Goal: Task Accomplishment & Management: Manage account settings

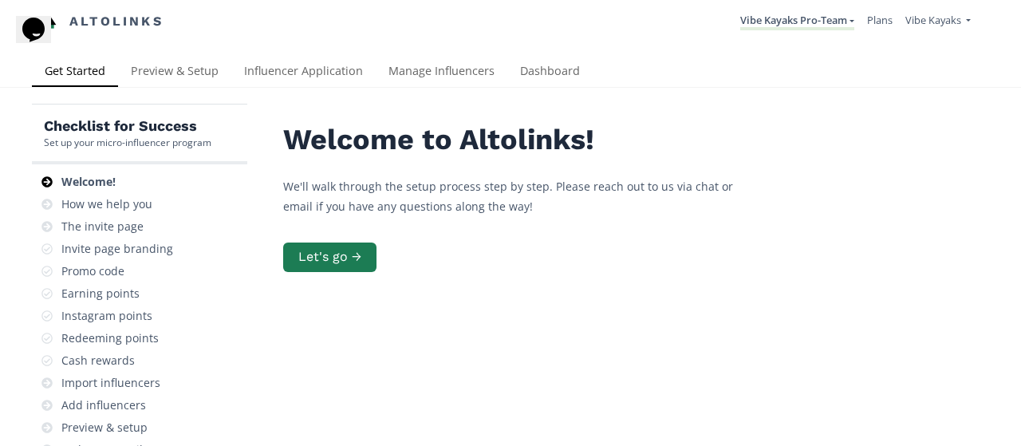
click at [561, 70] on link "Dashboard" at bounding box center [549, 73] width 85 height 32
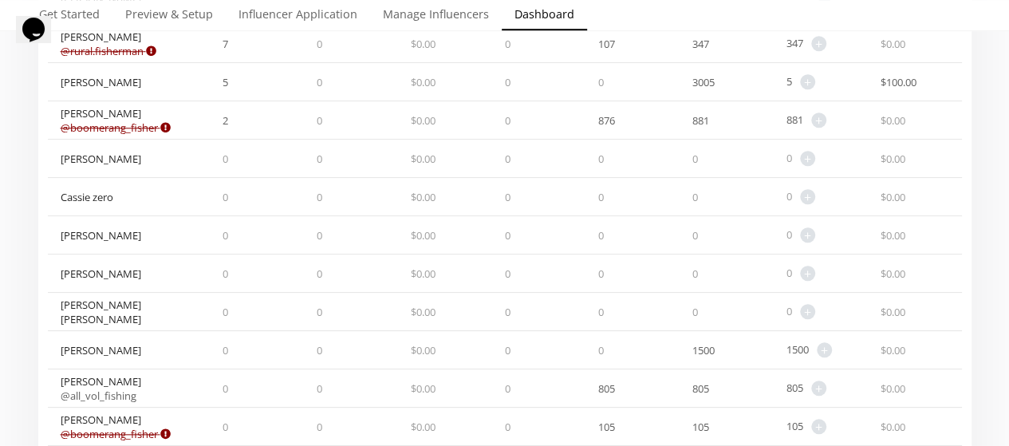
scroll to position [644, 0]
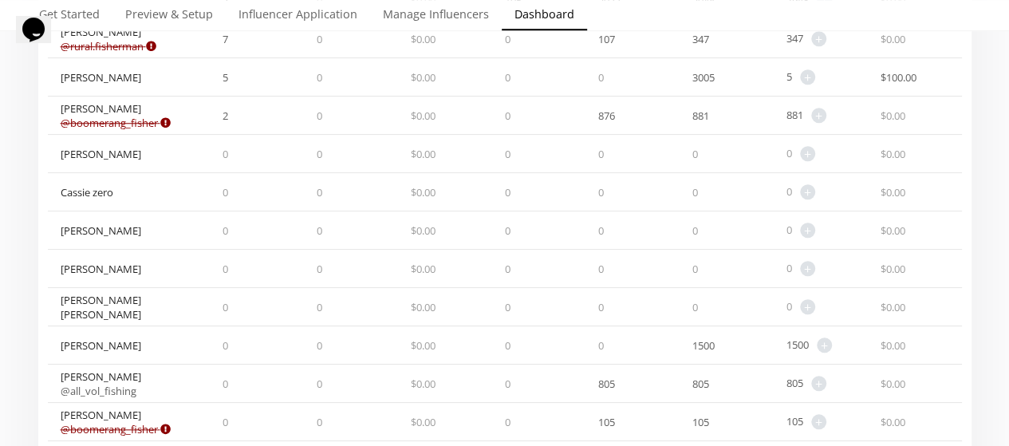
click at [92, 340] on div "[PERSON_NAME]" at bounding box center [101, 345] width 81 height 14
click at [474, 16] on link "Manage Influencers" at bounding box center [436, 16] width 132 height 32
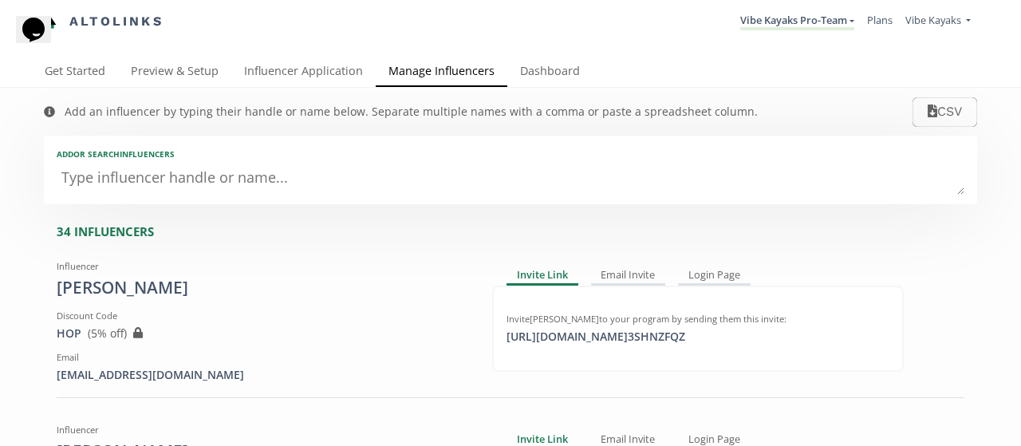
click at [421, 178] on textarea at bounding box center [510, 179] width 907 height 32
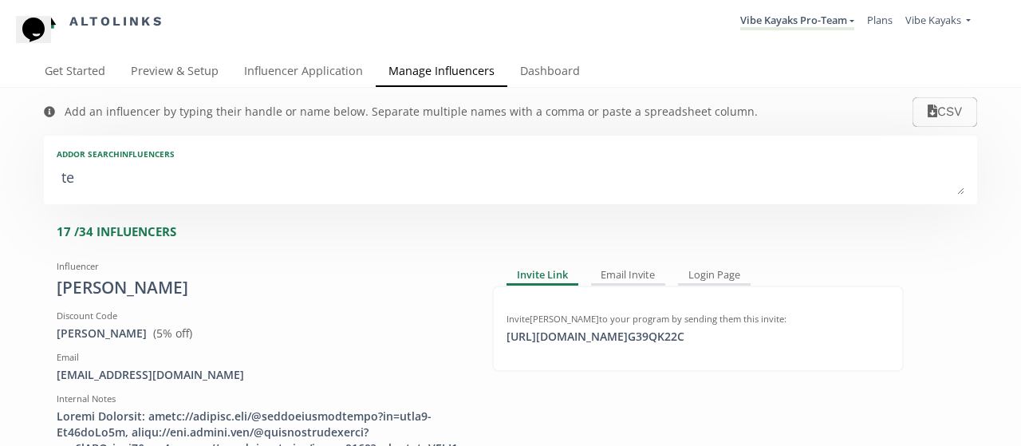
type textarea "ter"
type input "ter"
type input "TER"
type textarea "terr"
type input "terr"
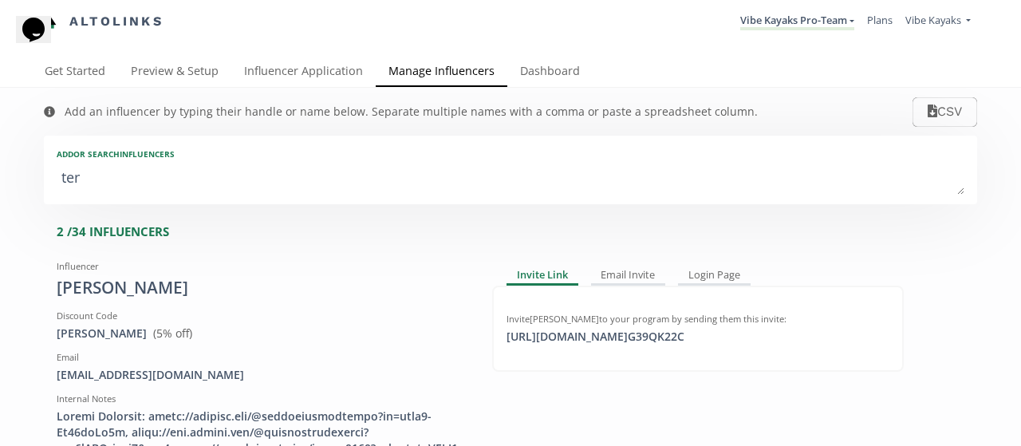
type input "TERR"
type textarea "[PERSON_NAME]"
type input "[PERSON_NAME]"
type input "TERRY"
type textarea "terry"
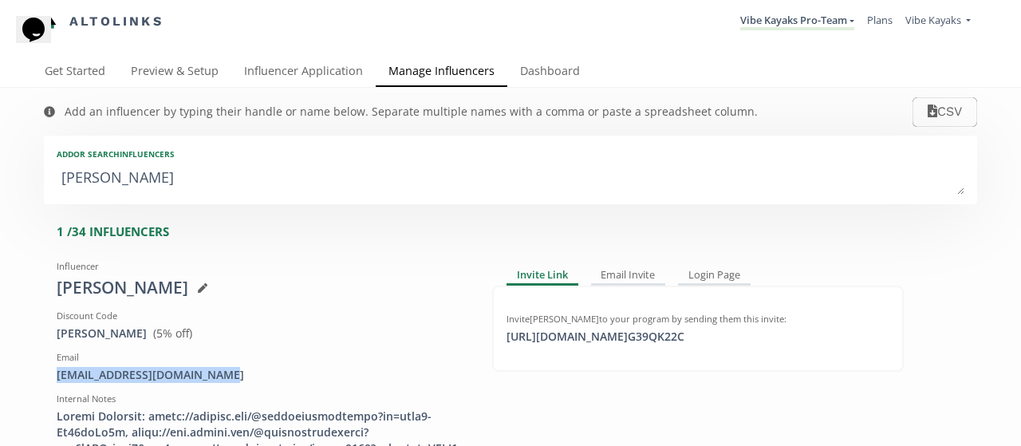
drag, startPoint x: 241, startPoint y: 376, endPoint x: 42, endPoint y: 376, distance: 198.6
copy div "theoutdooramputee@gmail.com"
click at [545, 60] on link "Dashboard" at bounding box center [549, 73] width 85 height 32
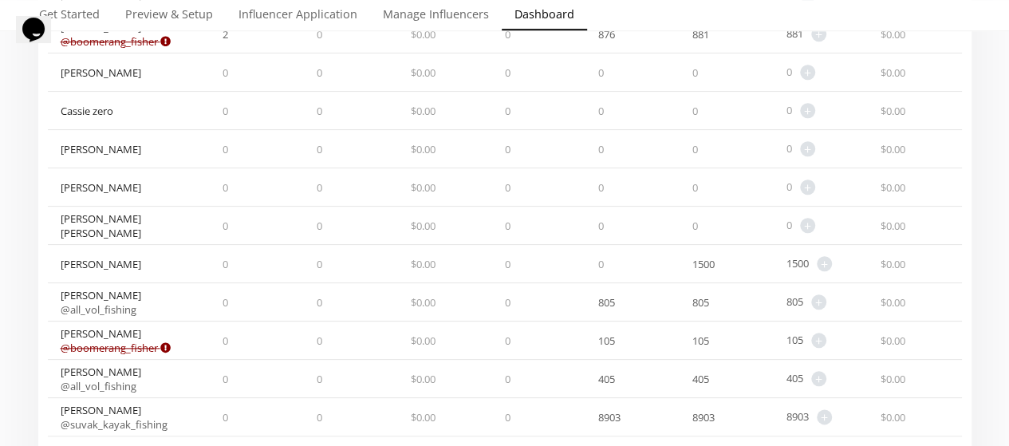
scroll to position [728, 0]
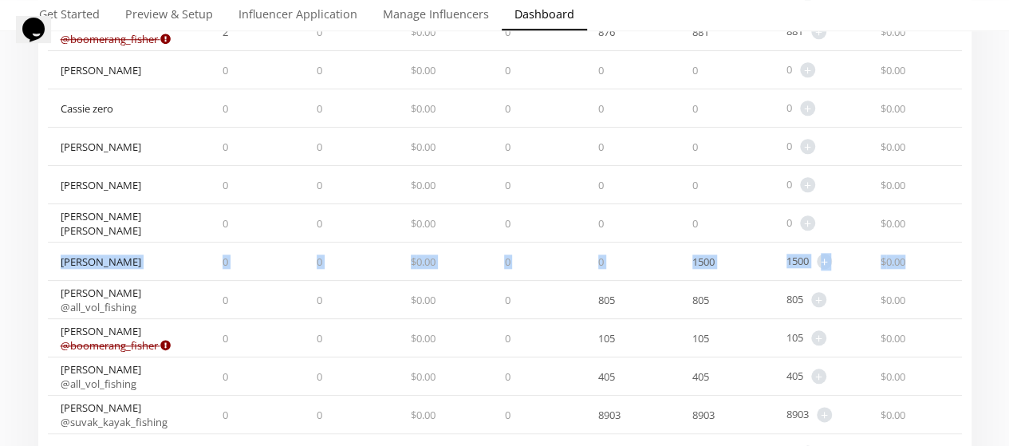
drag, startPoint x: 912, startPoint y: 252, endPoint x: 82, endPoint y: 256, distance: 830.1
click at [53, 254] on div "Terry Colley 0 0 $ 0.00 0 0 1500 1500 + Adjust point balance $ 0.00" at bounding box center [505, 261] width 914 height 38
copy div "Terry Colley 0 0 $ 0.00 0 0 1500 1500 + Adjust point balance $ 0.00"
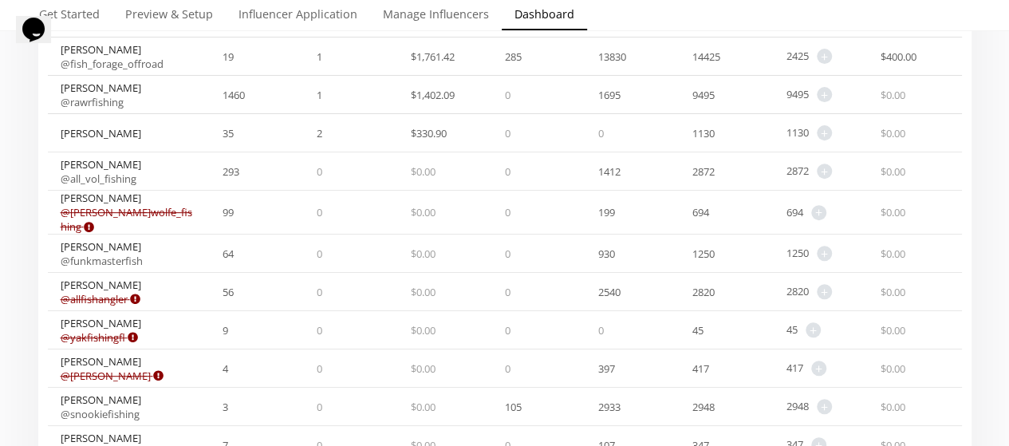
scroll to position [254, 0]
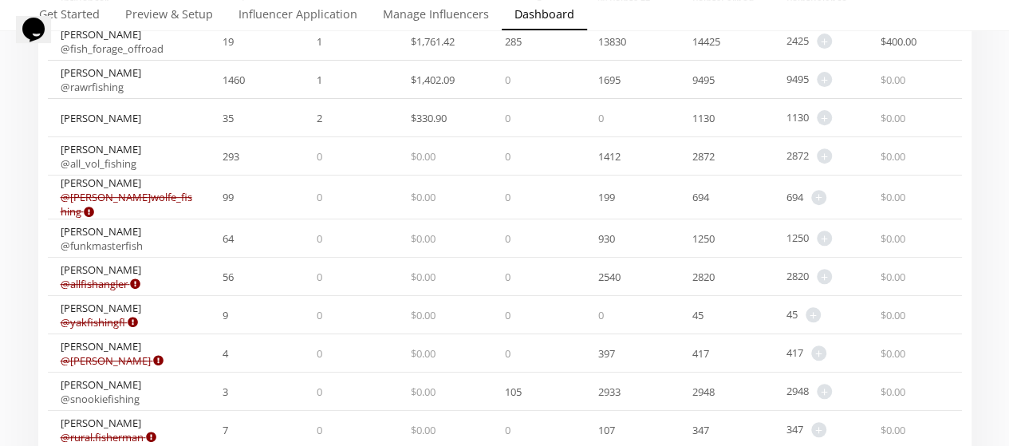
click at [136, 393] on link "@ snookiefishing" at bounding box center [100, 399] width 79 height 14
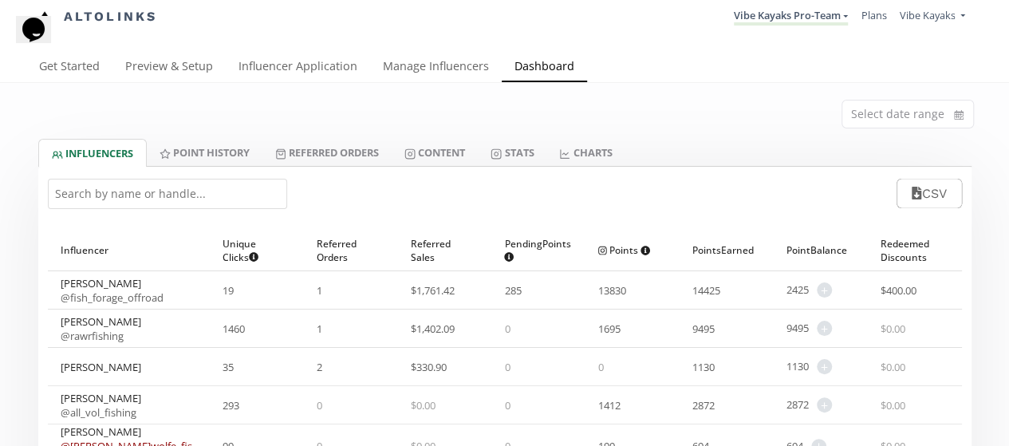
scroll to position [0, 0]
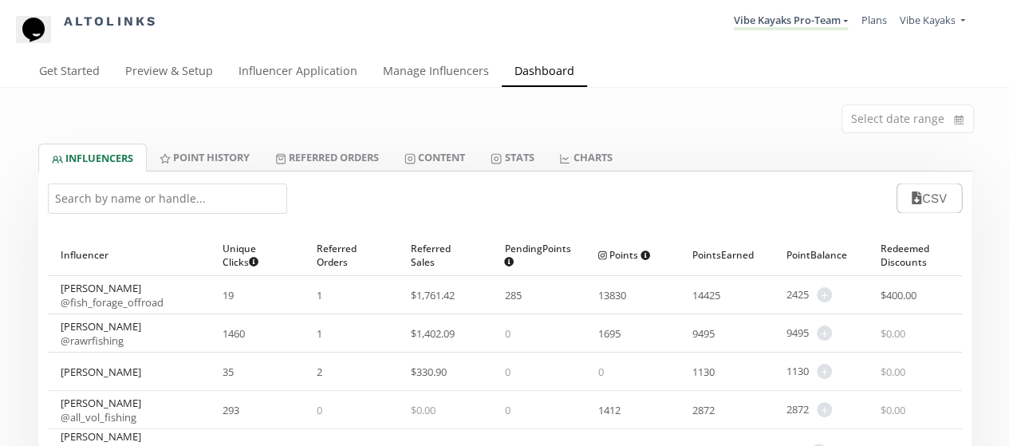
click at [405, 69] on link "Manage Influencers" at bounding box center [436, 73] width 132 height 32
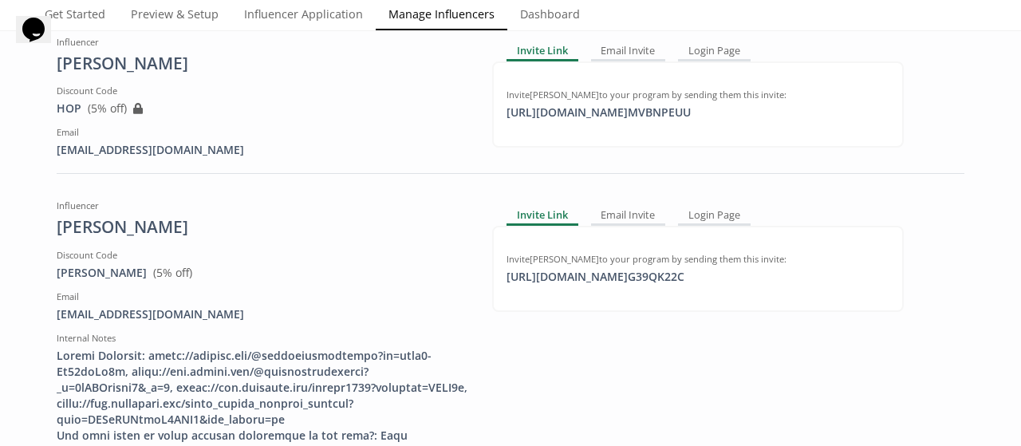
scroll to position [434, 0]
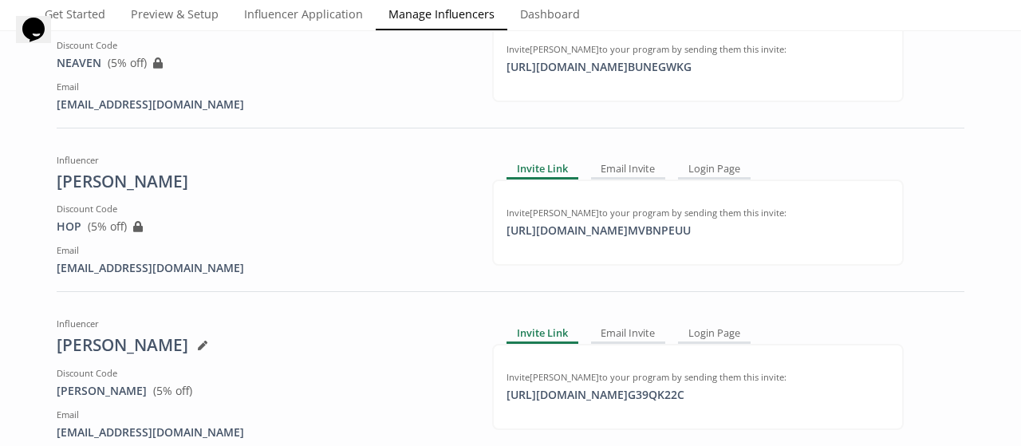
click at [714, 333] on div "Login Page" at bounding box center [714, 333] width 73 height 19
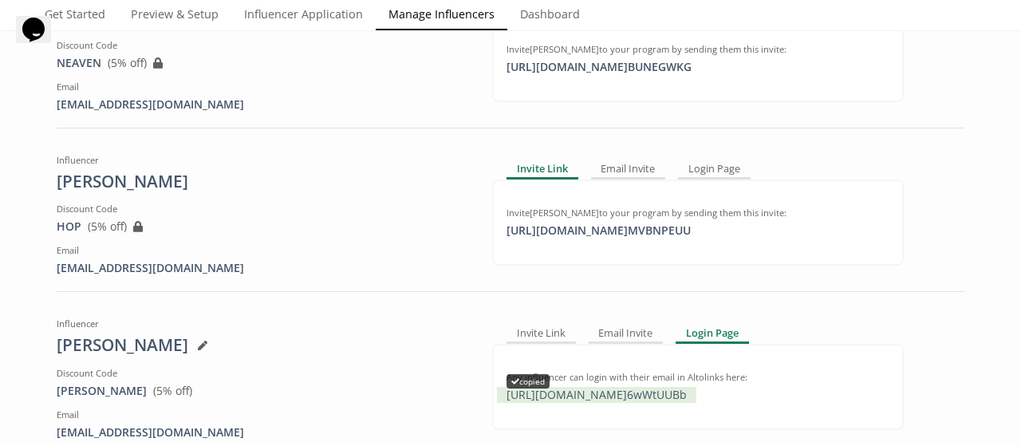
click at [531, 375] on div "copied" at bounding box center [527, 381] width 43 height 14
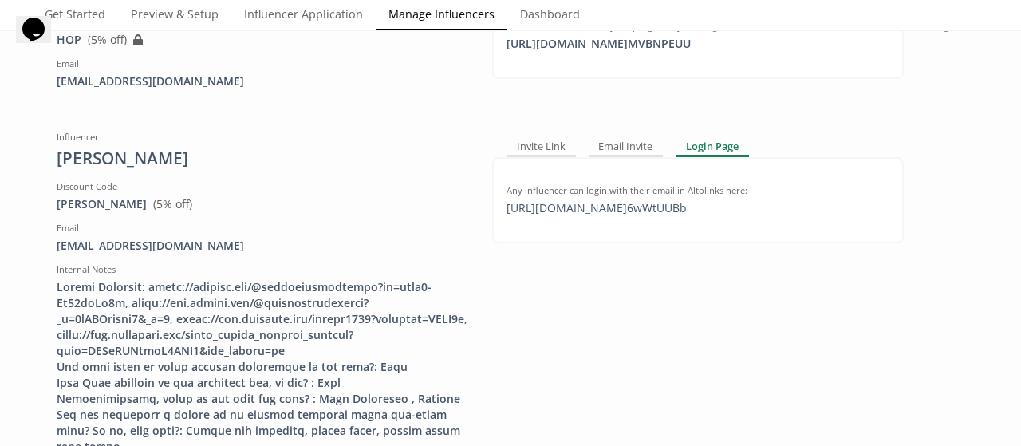
scroll to position [608, 0]
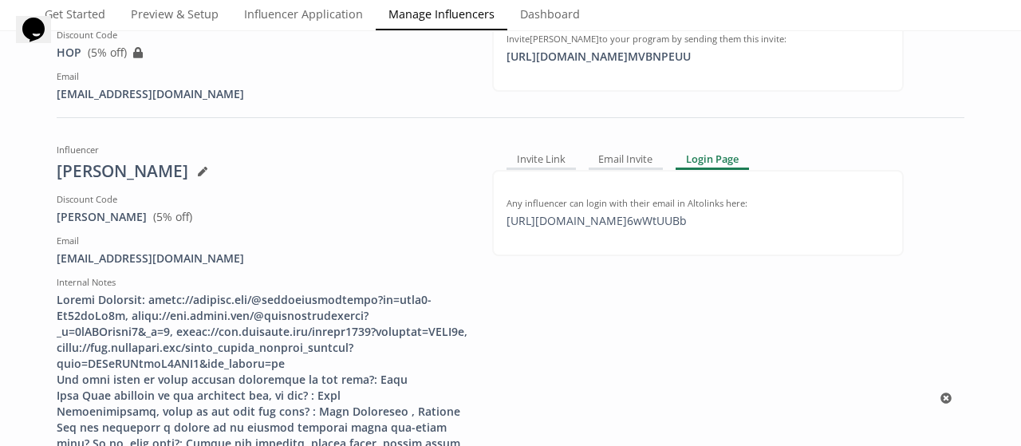
click at [631, 157] on div "Email Invite" at bounding box center [625, 159] width 75 height 19
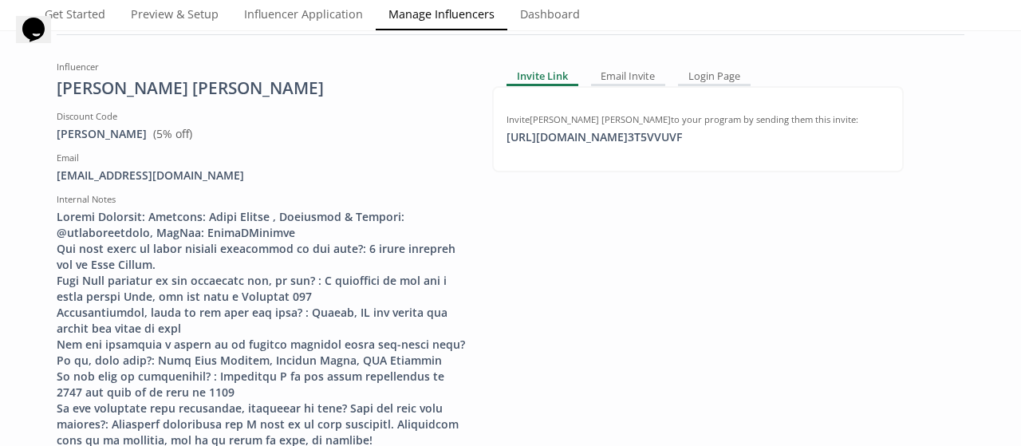
scroll to position [1250, 0]
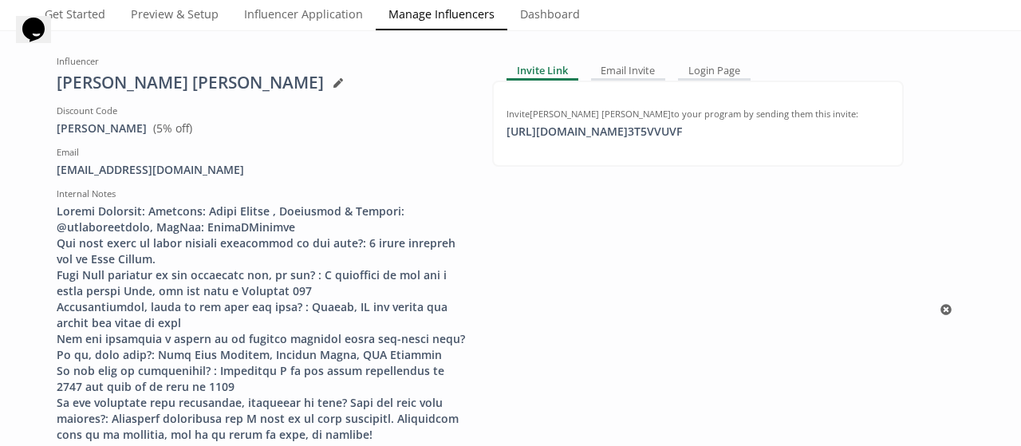
click at [636, 81] on div "Email Invite" at bounding box center [628, 70] width 75 height 19
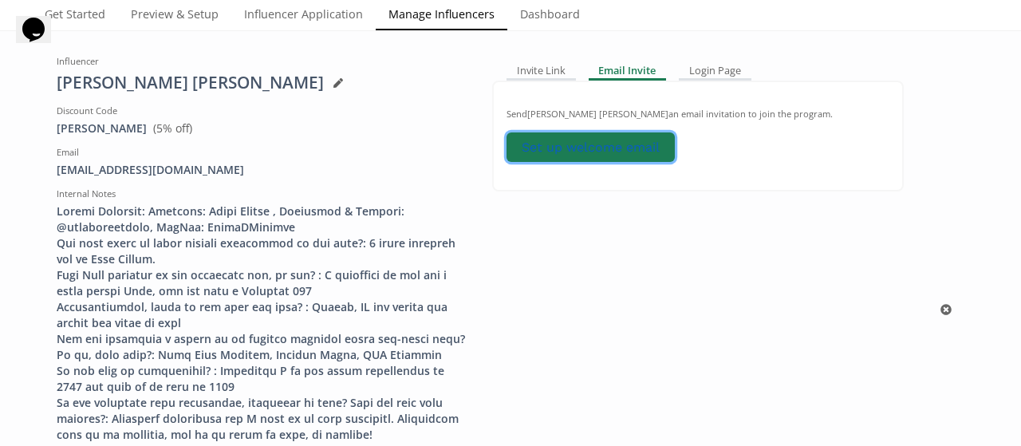
click at [605, 152] on link "Set up welcome email" at bounding box center [590, 147] width 168 height 30
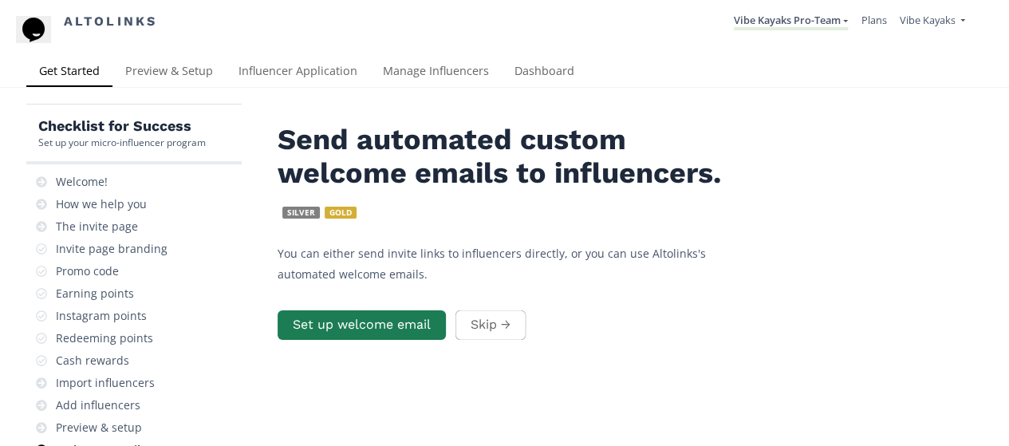
click at [481, 319] on button "Skip →" at bounding box center [490, 325] width 70 height 30
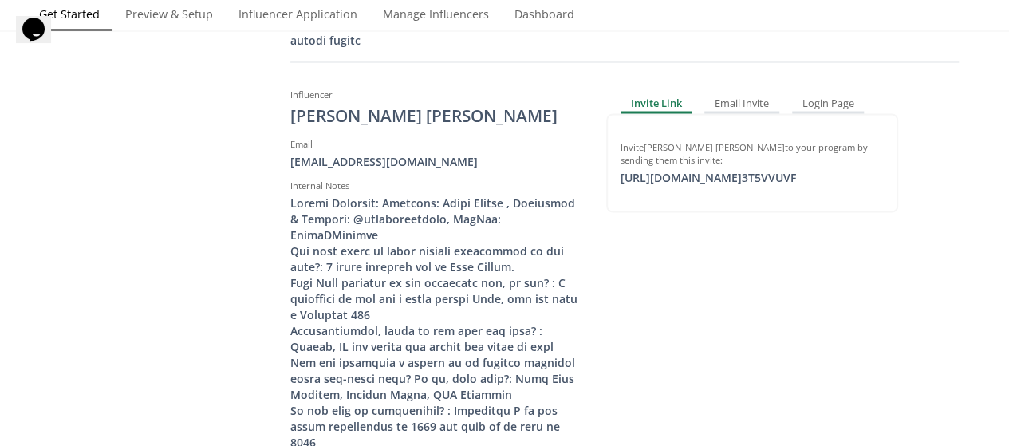
scroll to position [1437, 0]
click at [830, 112] on div "Login Page" at bounding box center [828, 102] width 73 height 19
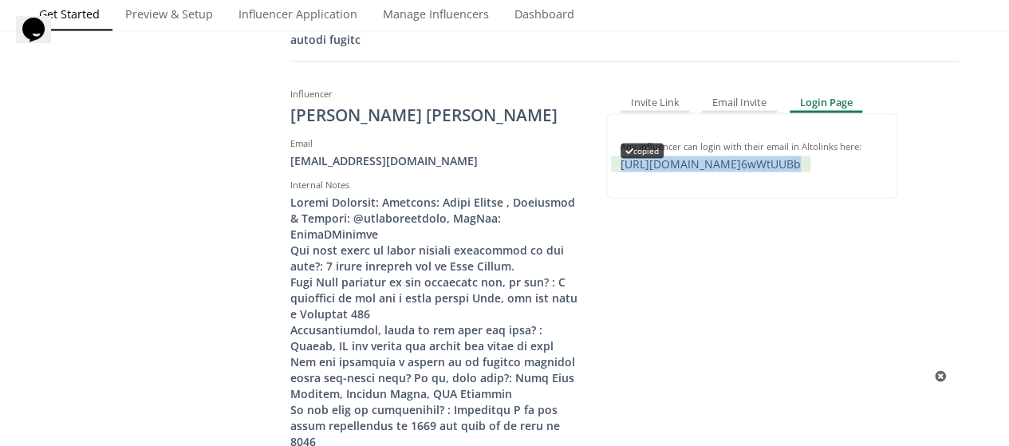
copy div "[URL][DOMAIN_NAME] 6wWtUUBb"
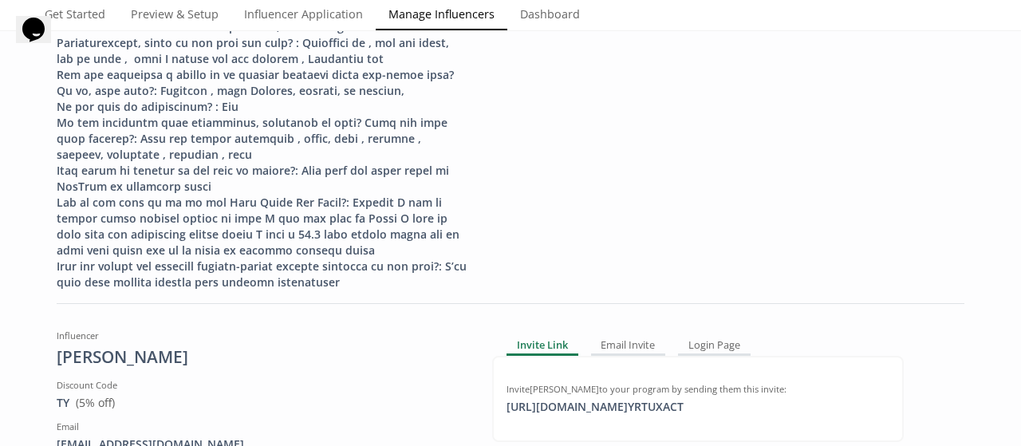
scroll to position [4426, 0]
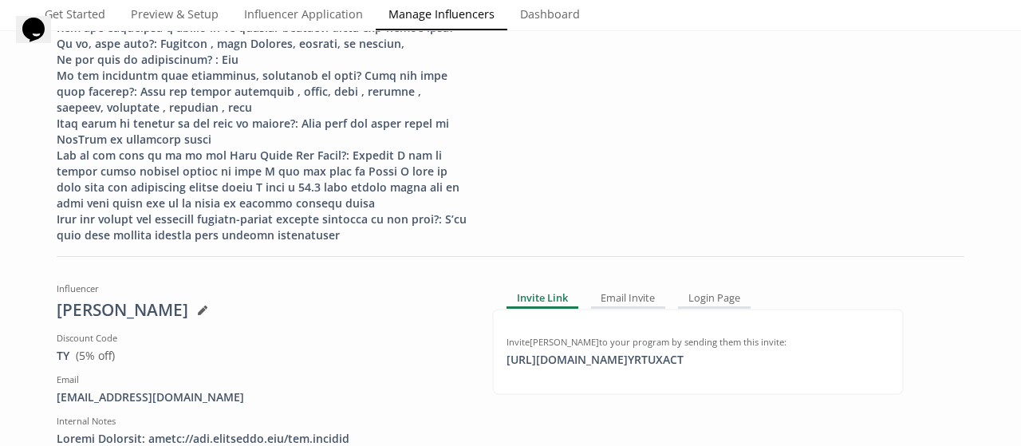
click at [714, 289] on div "Login Page" at bounding box center [714, 298] width 73 height 19
click at [636, 289] on div "Email Invite" at bounding box center [625, 298] width 75 height 19
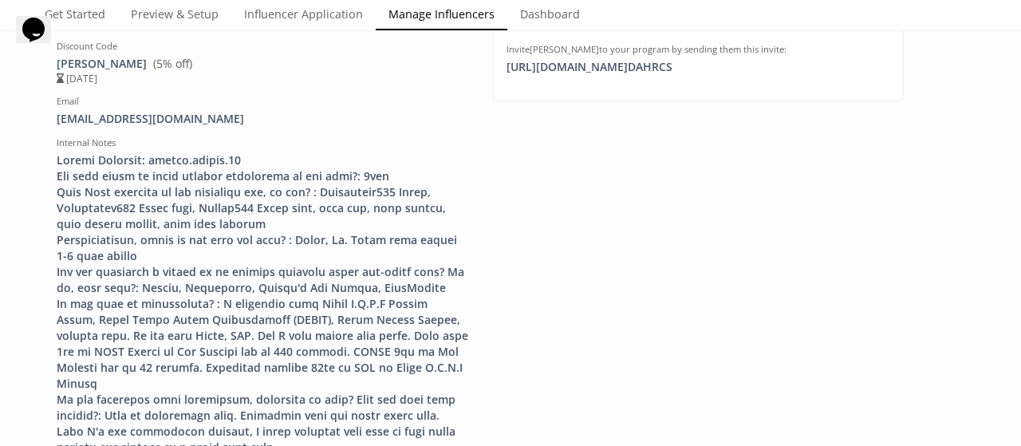
scroll to position [7420, 0]
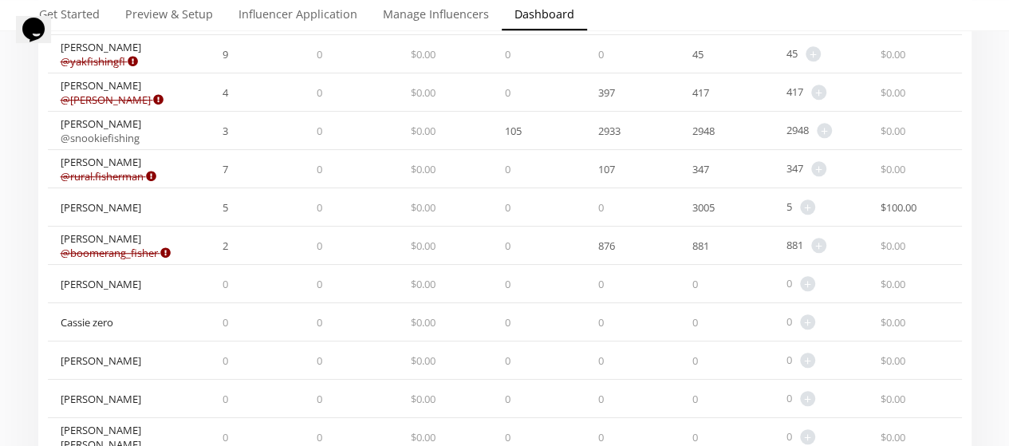
scroll to position [474, 0]
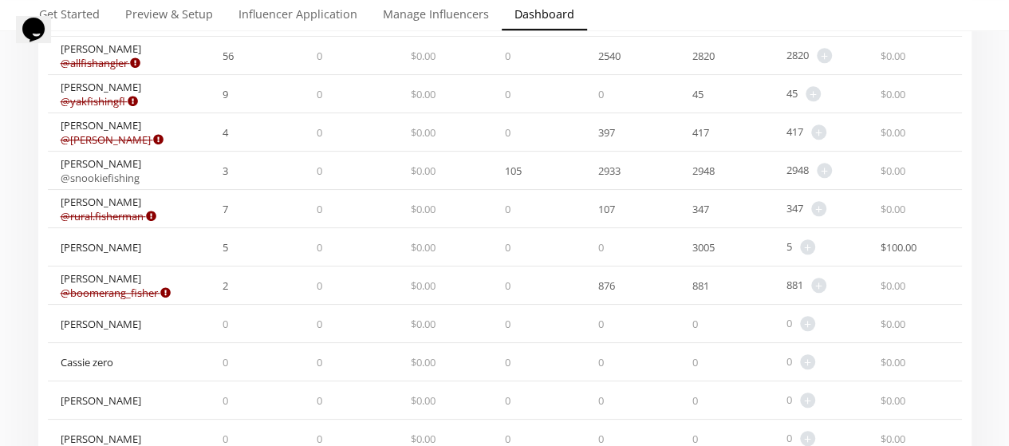
click at [396, 10] on link "Manage Influencers" at bounding box center [436, 16] width 132 height 32
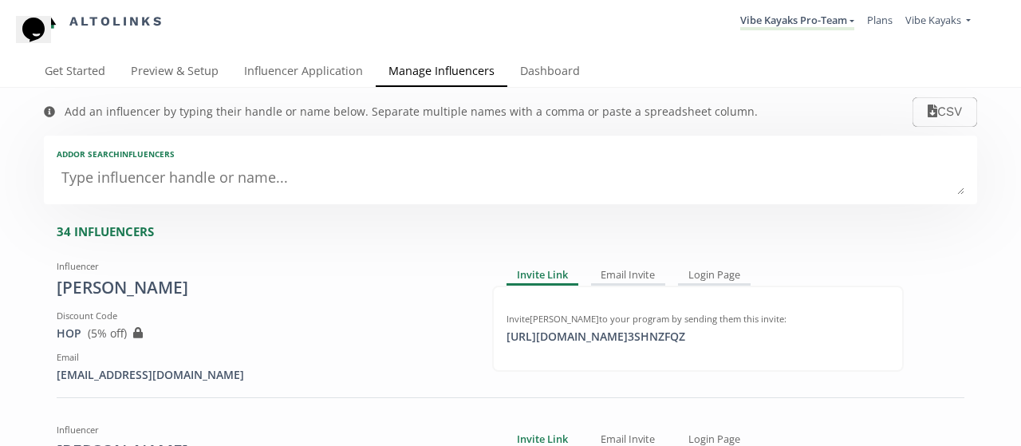
click at [525, 171] on textarea at bounding box center [510, 179] width 907 height 32
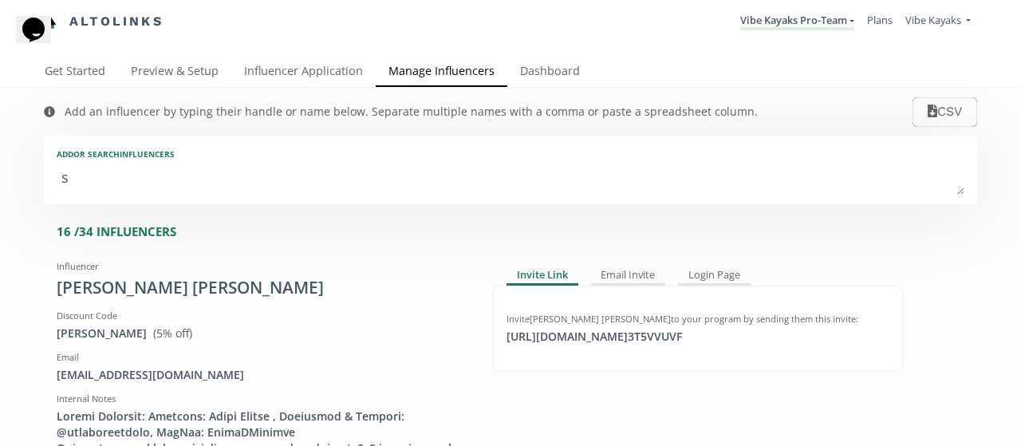
type textarea "sn"
type input "sn"
type input "SN"
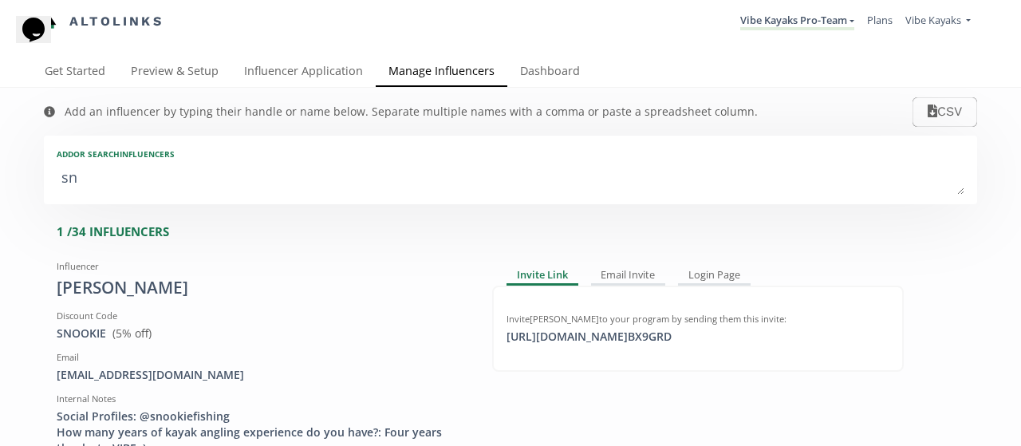
type textarea "sno"
type input "sno"
type input "SNO"
type textarea "snok"
type input "snok"
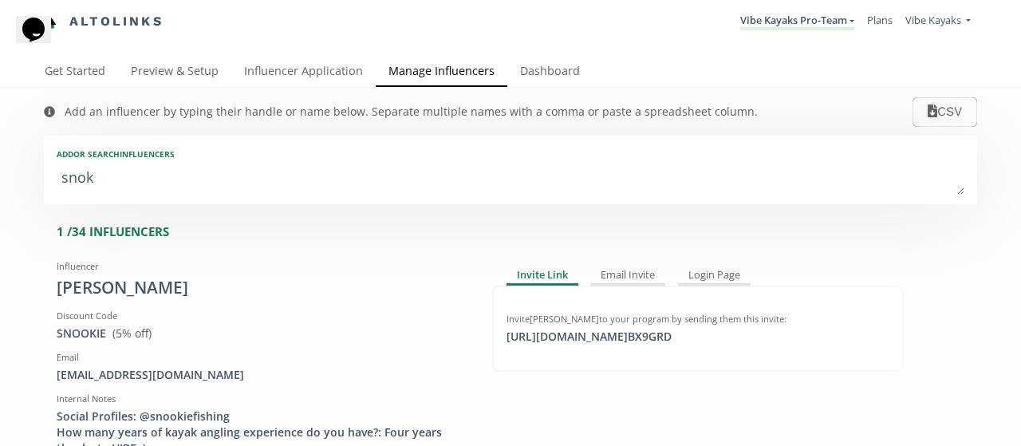
type input "SNOK"
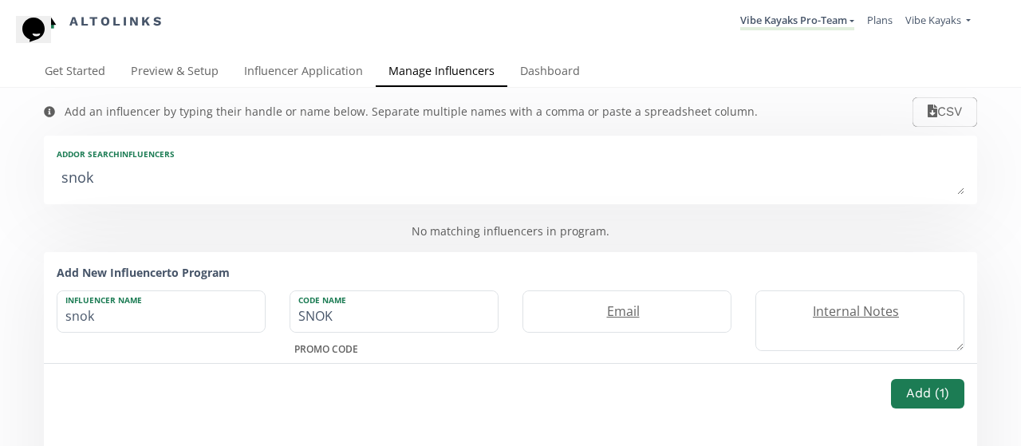
type textarea "sno"
type input "sno"
type input "SNO"
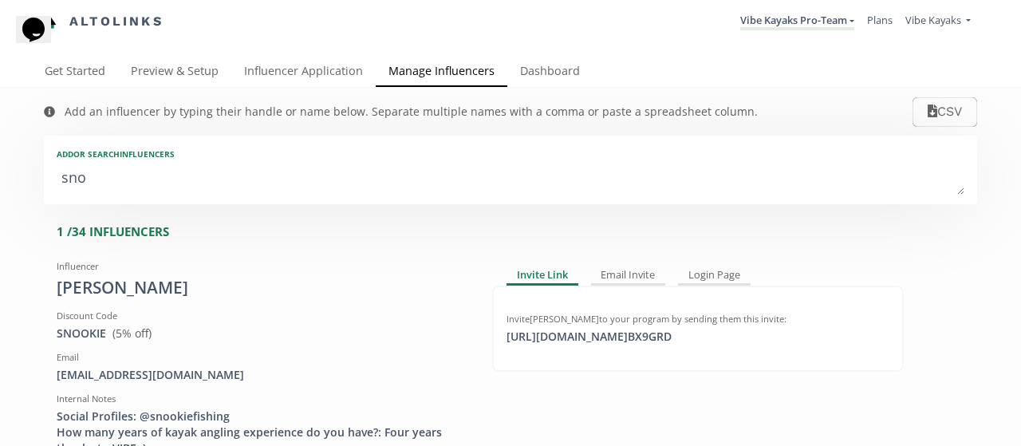
type textarea "snoo"
type input "snoo"
type input "SNOO"
type textarea "[PERSON_NAME]"
type input "[PERSON_NAME]"
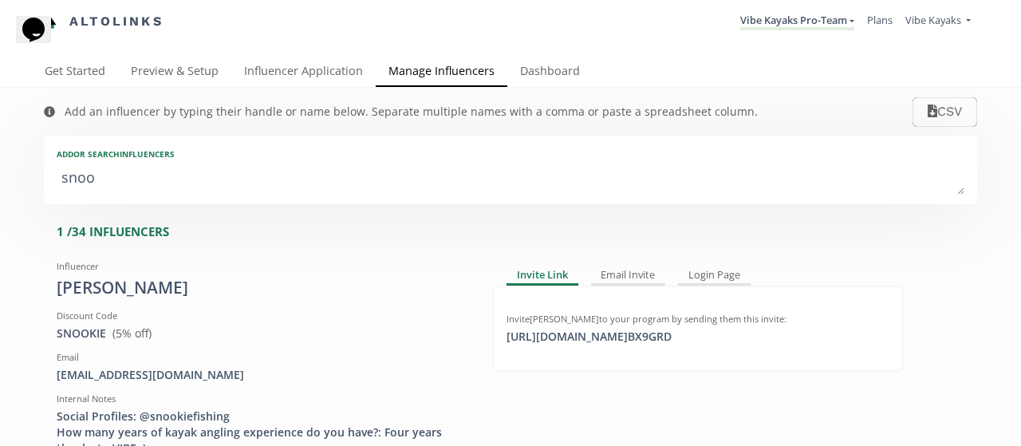
type input "[PERSON_NAME]"
type textarea "[PERSON_NAME]"
type input "[PERSON_NAME]"
type input "SNOOKI"
type textarea "snookie"
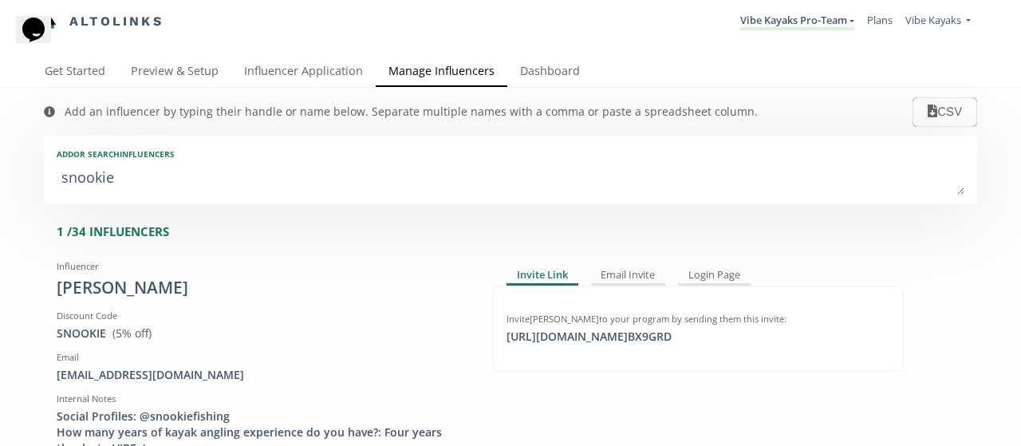
type input "snookie"
type input "SNOOKIE"
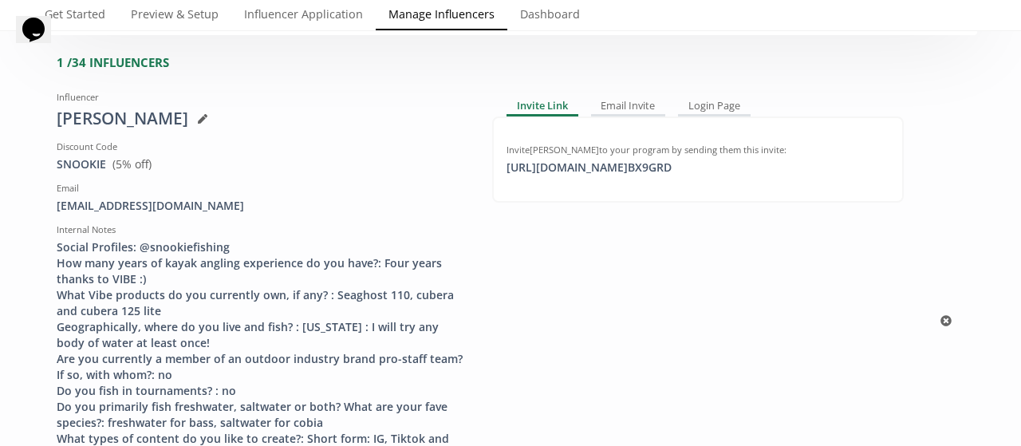
scroll to position [168, 0]
type textarea "snookie"
click at [713, 105] on div "Login Page" at bounding box center [714, 107] width 73 height 19
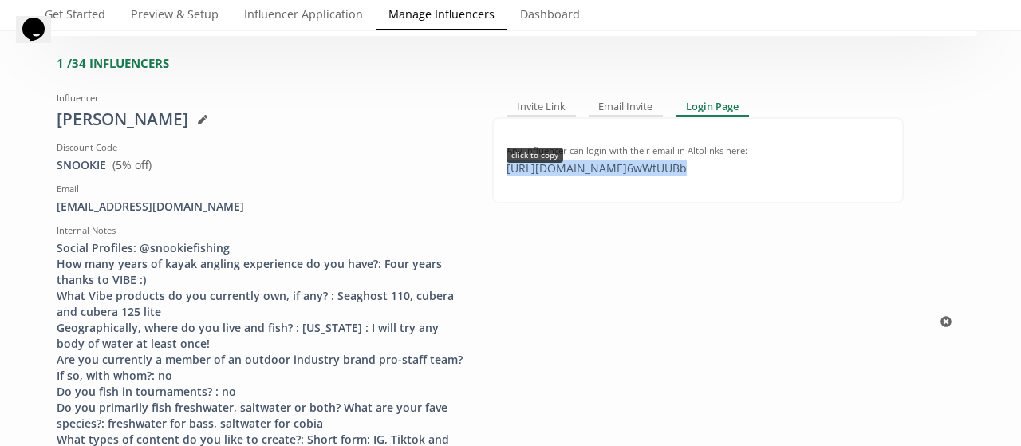
drag, startPoint x: 753, startPoint y: 167, endPoint x: 499, endPoint y: 169, distance: 253.6
click at [506, 169] on div "Any influencer can login with their email in Altolinks here: https://app.altoli…" at bounding box center [697, 160] width 383 height 32
copy div "https://app.altolinks.com/program/ 6wWtUUBb"
click at [514, 154] on div "click to copy" at bounding box center [534, 155] width 57 height 14
click at [539, 111] on div "Invite Link" at bounding box center [540, 107] width 69 height 19
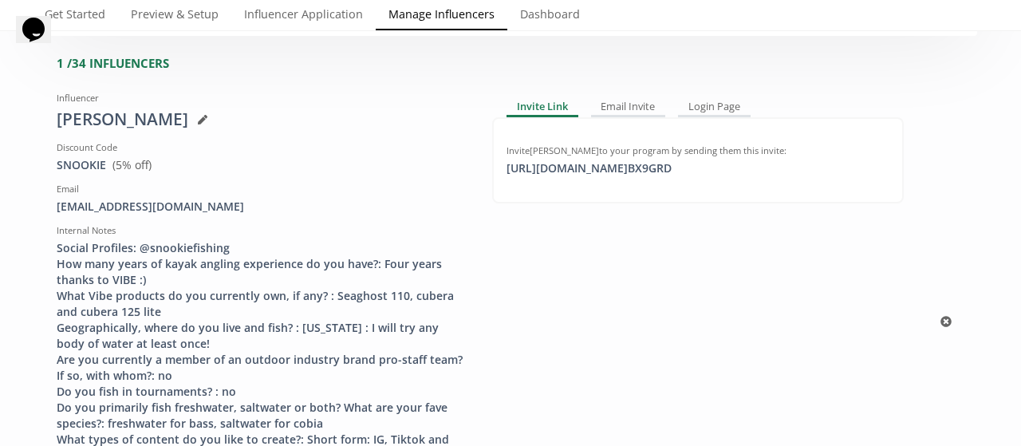
click at [627, 106] on div "Email Invite" at bounding box center [628, 107] width 75 height 19
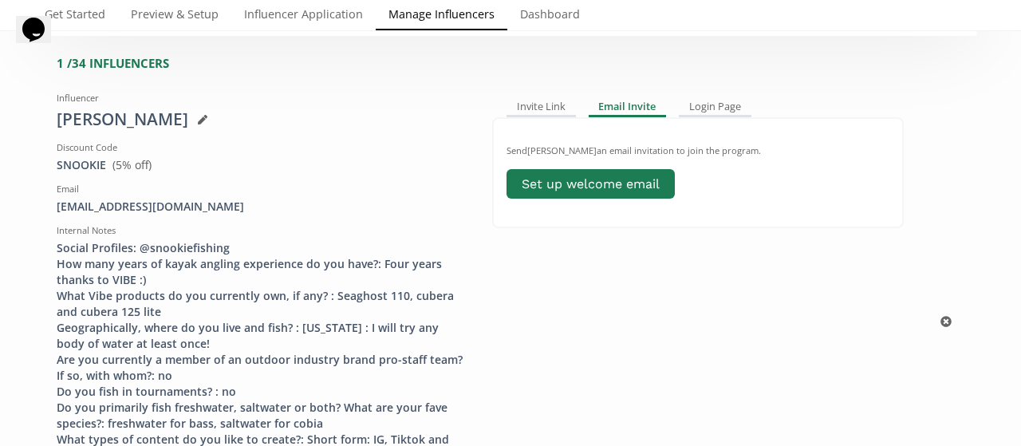
click at [702, 110] on div "Login Page" at bounding box center [715, 107] width 73 height 19
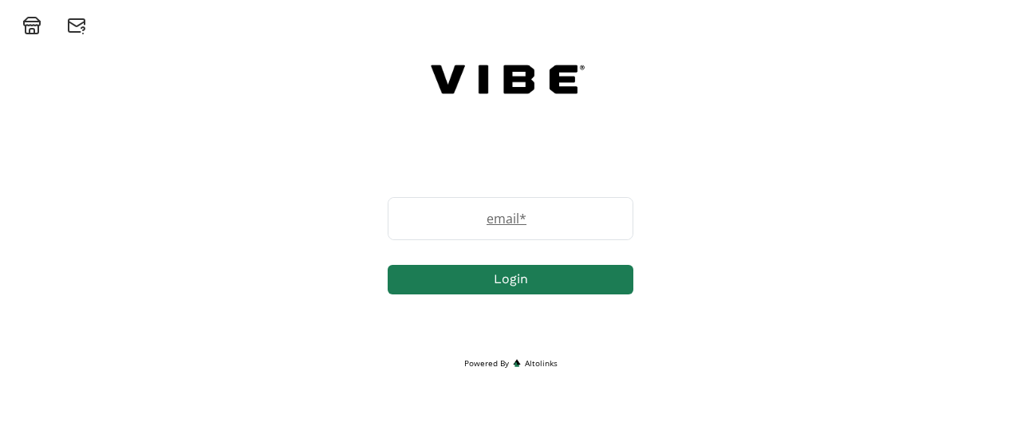
click at [535, 223] on label "email *" at bounding box center [502, 218] width 228 height 19
type input "[EMAIL_ADDRESS][DOMAIN_NAME]"
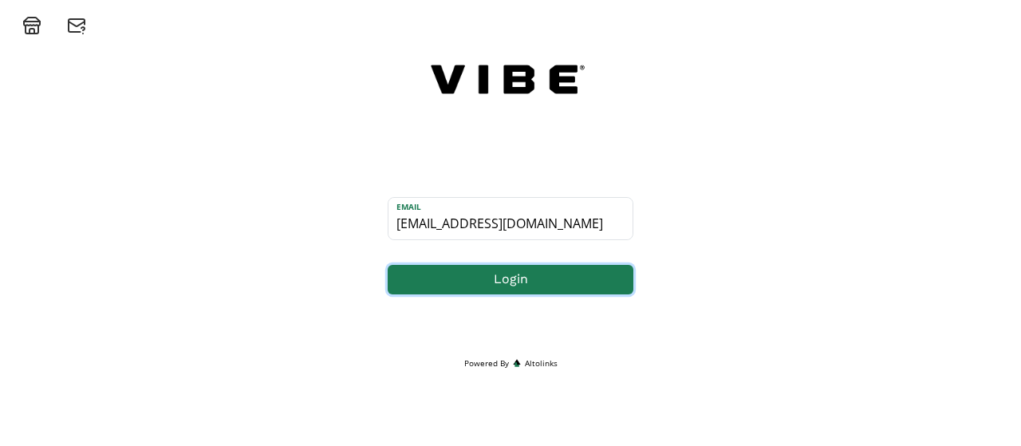
click at [521, 275] on button "Login" at bounding box center [511, 280] width 246 height 30
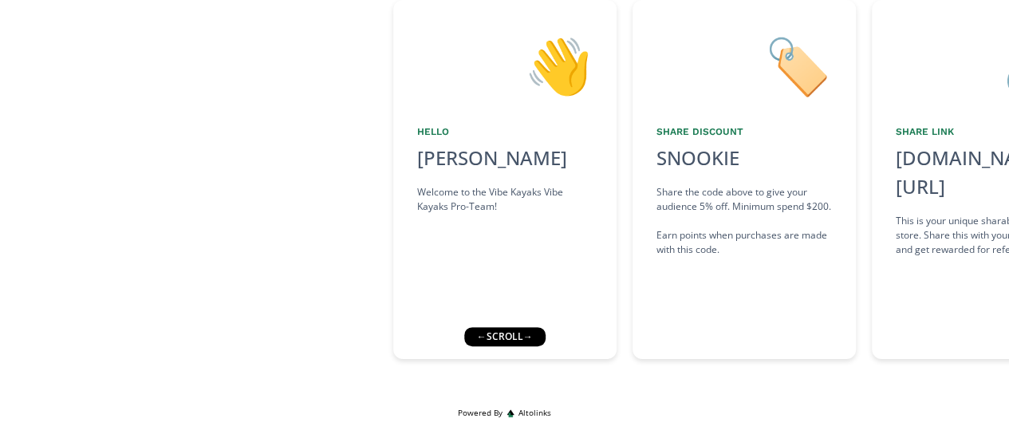
scroll to position [140, 0]
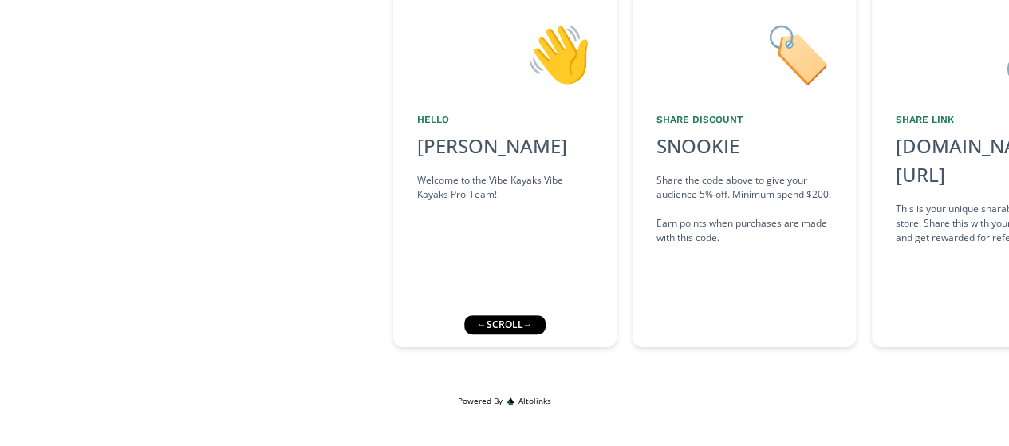
click at [506, 324] on div "← scroll →" at bounding box center [503, 324] width 81 height 19
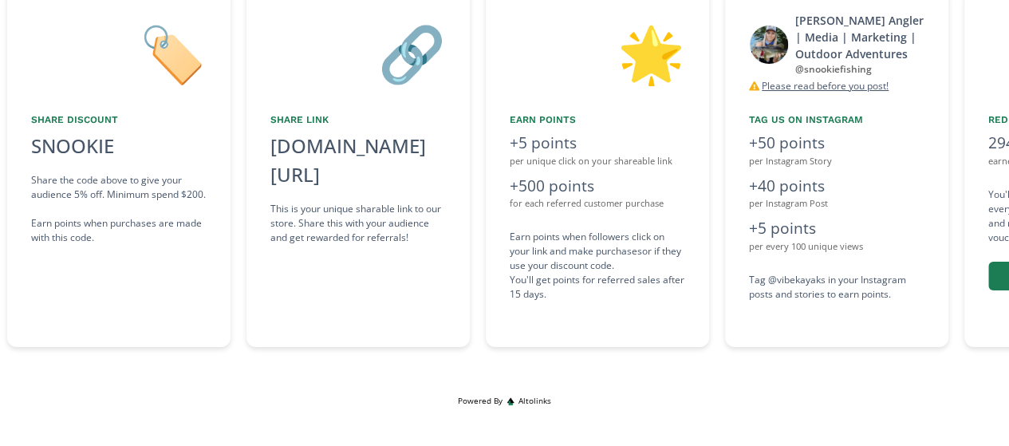
scroll to position [0, 718]
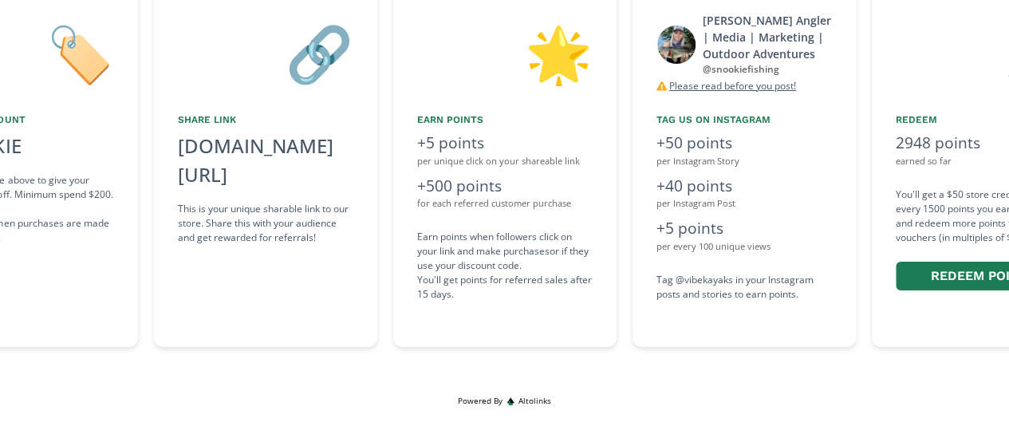
click at [842, 280] on div "Tiffany Risch Angler | Media | Marketing | Outdoor Adventures @ snookiefishing …" at bounding box center [743, 167] width 223 height 359
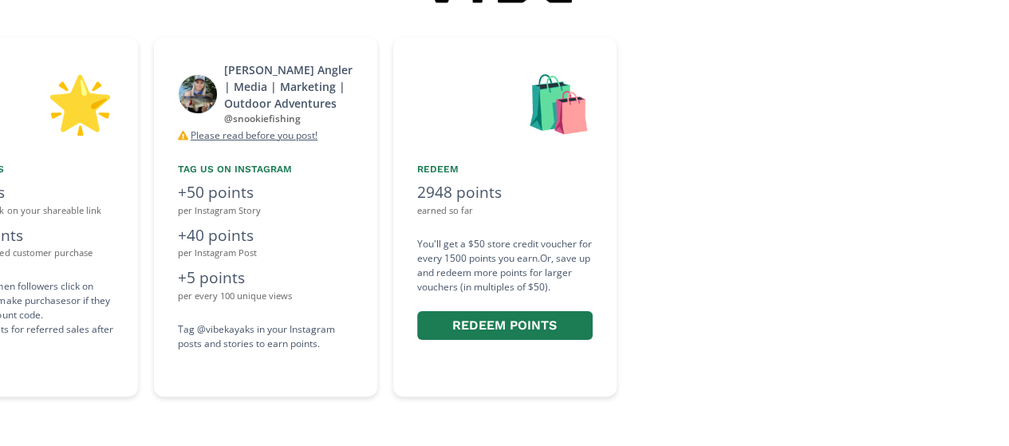
scroll to position [90, 0]
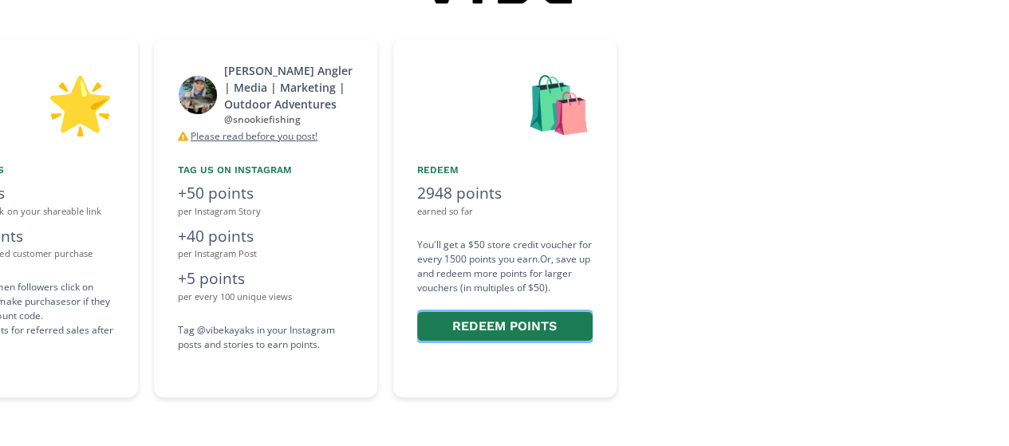
click at [572, 328] on button "Redeem points" at bounding box center [504, 327] width 175 height 30
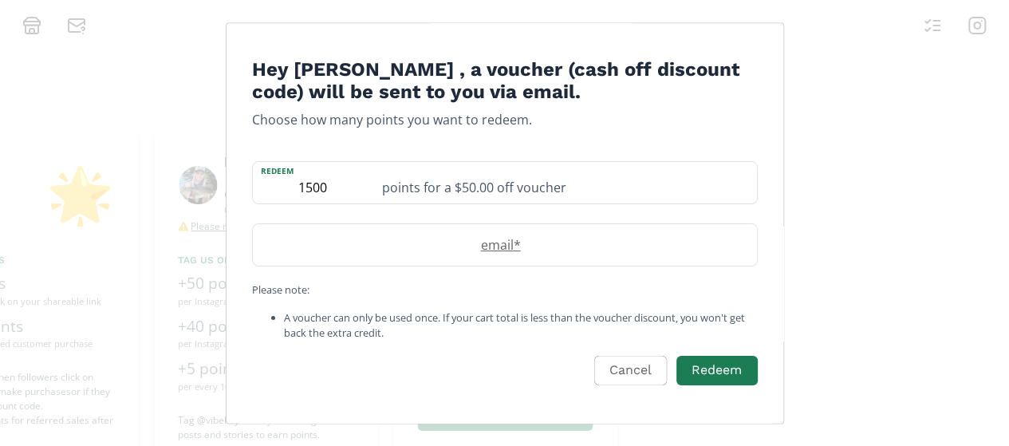
scroll to position [0, 0]
click at [598, 256] on input "Edit Program" at bounding box center [510, 245] width 504 height 41
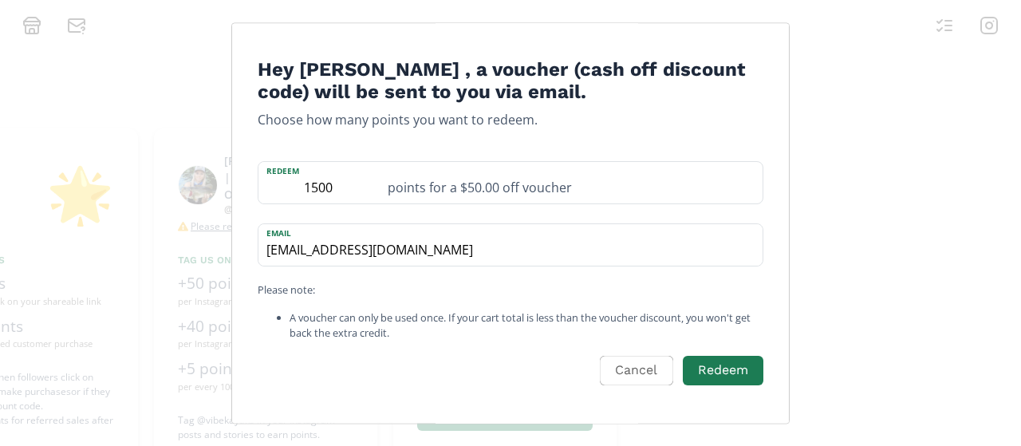
type input "snookiefishing@gmail.com"
click at [709, 378] on button "Redeem" at bounding box center [723, 371] width 81 height 30
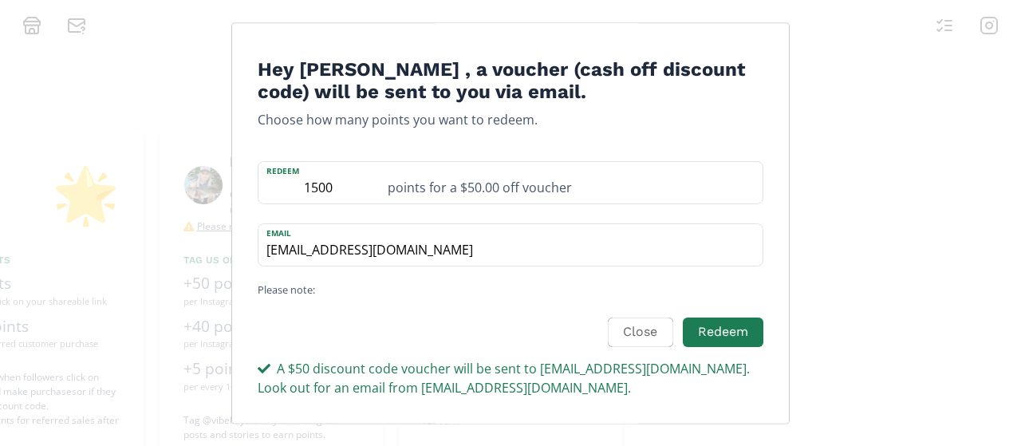
click at [651, 329] on button "Close" at bounding box center [640, 332] width 65 height 30
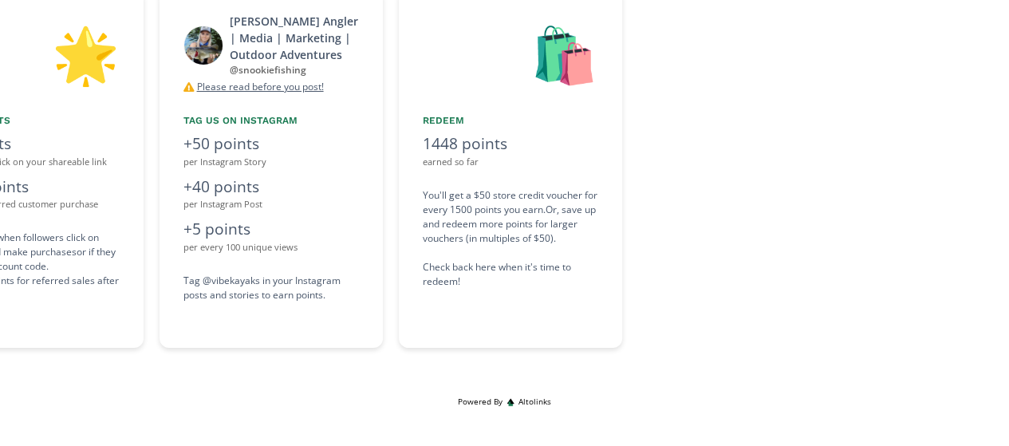
scroll to position [140, 0]
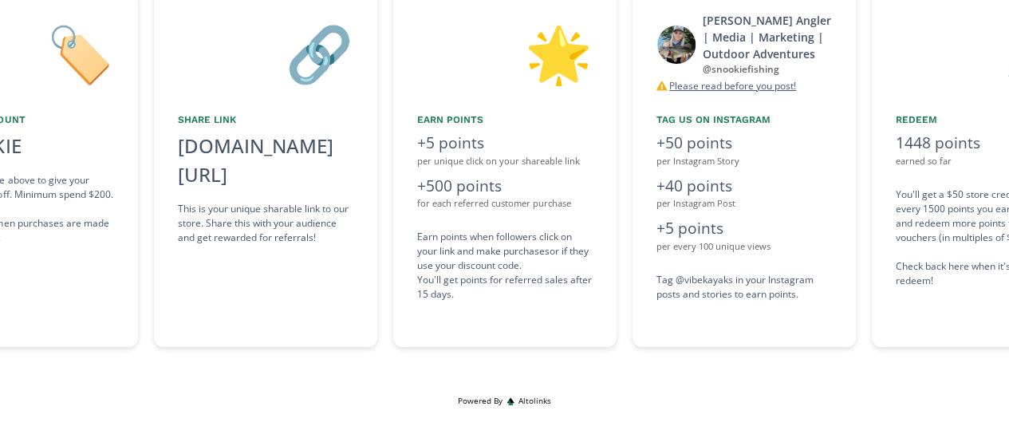
click at [946, 365] on div "👋 Hello Snookie Risch Welcome to the Vibe Kayaks Vibe Kayaks Pro-Team! 🏷️ Share…" at bounding box center [504, 145] width 1009 height 500
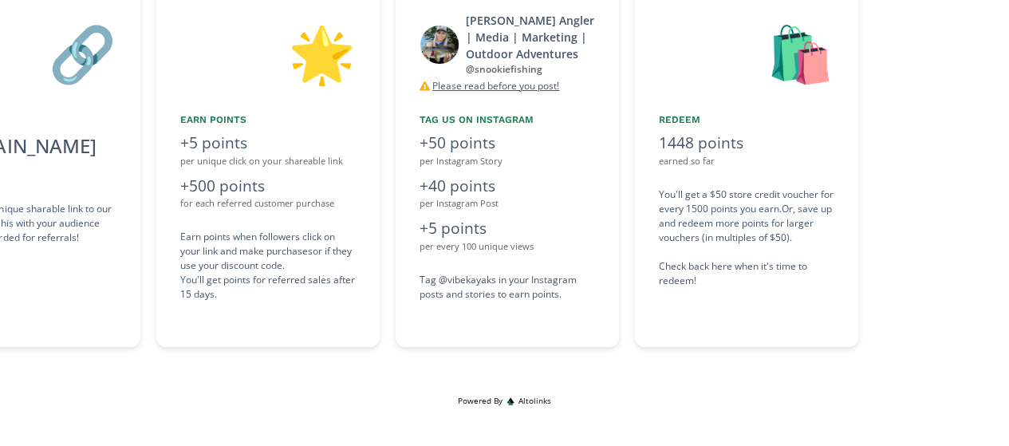
scroll to position [0, 957]
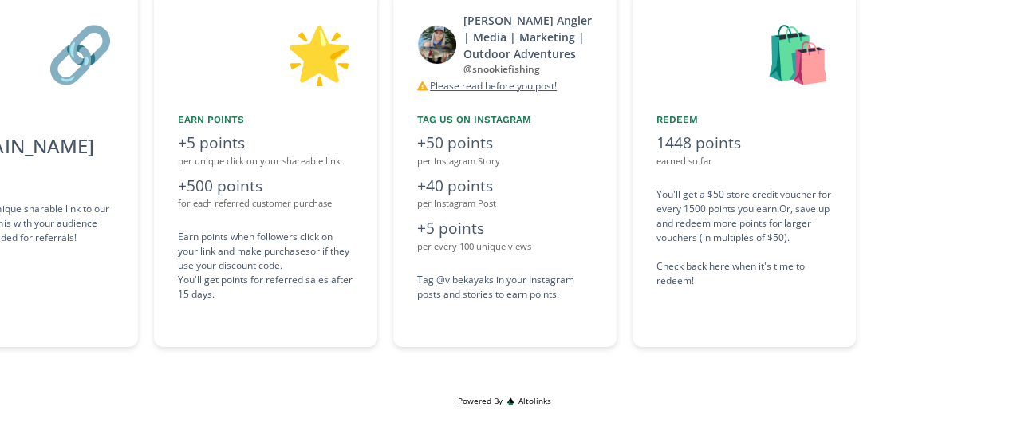
click at [544, 88] on u "Please read before you post!" at bounding box center [493, 86] width 127 height 14
drag, startPoint x: 417, startPoint y: 102, endPoint x: 463, endPoint y: 108, distance: 46.6
click at [0, 0] on div "For both posts and stories, @vibekayaks must be tagged in a text caption. Due t…" at bounding box center [0, 0] width 0 height 0
drag, startPoint x: 465, startPoint y: 221, endPoint x: 433, endPoint y: 195, distance: 41.3
click at [0, 0] on div "For both posts and stories, @vibekayaks must be tagged in a text caption. Due t…" at bounding box center [0, 0] width 0 height 0
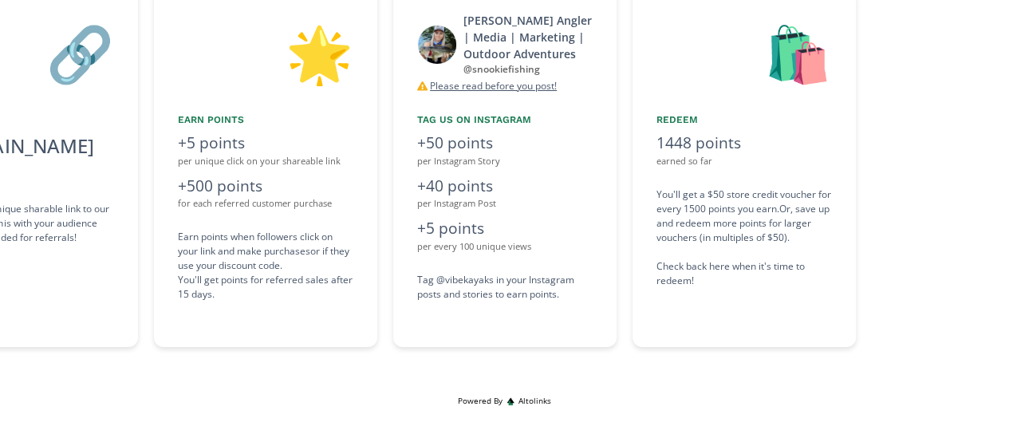
click at [0, 0] on div "For both posts and stories, @vibekayaks must be tagged in a text caption. Due t…" at bounding box center [0, 0] width 0 height 0
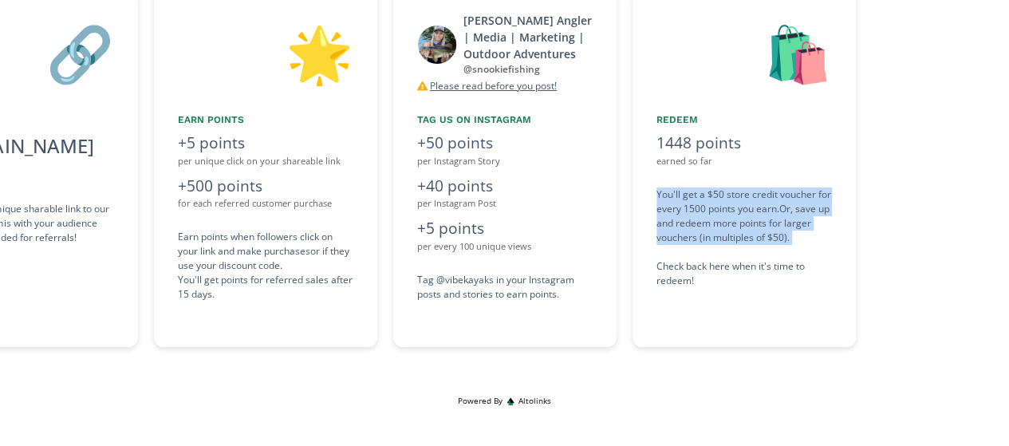
drag, startPoint x: 656, startPoint y: 195, endPoint x: 803, endPoint y: 246, distance: 155.3
click at [803, 246] on div "You'll get a $50 store credit voucher for every 1500 points you earn. Or, save …" at bounding box center [743, 237] width 175 height 100
copy div "You'll get a $50 store credit voucher for every 1500 points you earn. Or, save …"
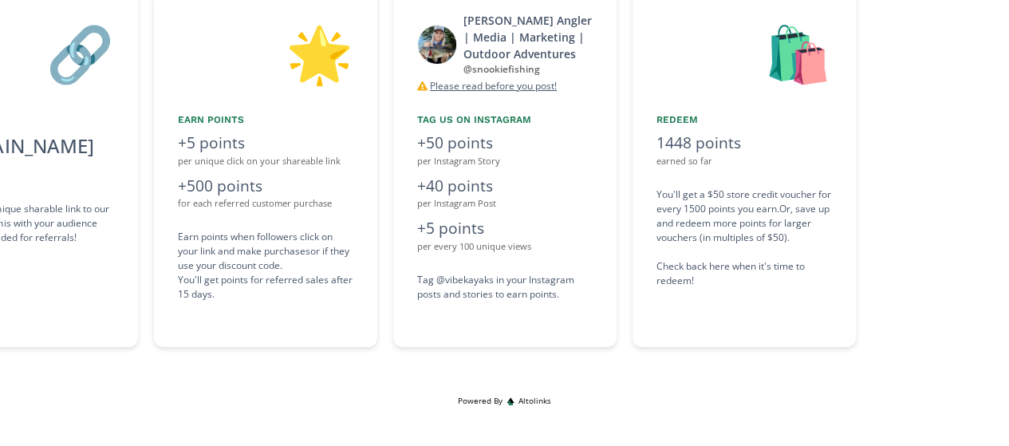
drag, startPoint x: 589, startPoint y: 144, endPoint x: 926, endPoint y: 68, distance: 344.9
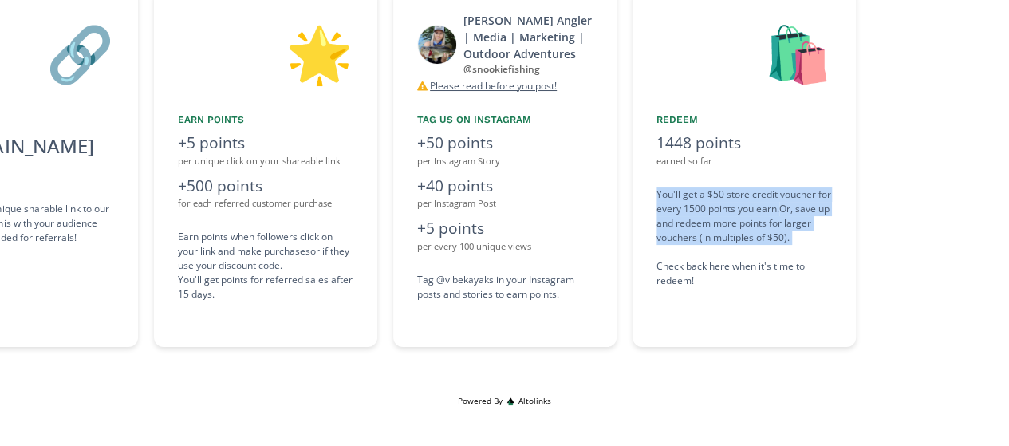
drag, startPoint x: 655, startPoint y: 195, endPoint x: 861, endPoint y: 251, distance: 213.2
click at [861, 251] on div "🛍️ Redeem 1448 points earned so far You'll get a $50 store credit voucher for e…" at bounding box center [751, 167] width 239 height 359
copy div "You'll get a $50 store credit voucher for every 1500 points you earn. Or, save …"
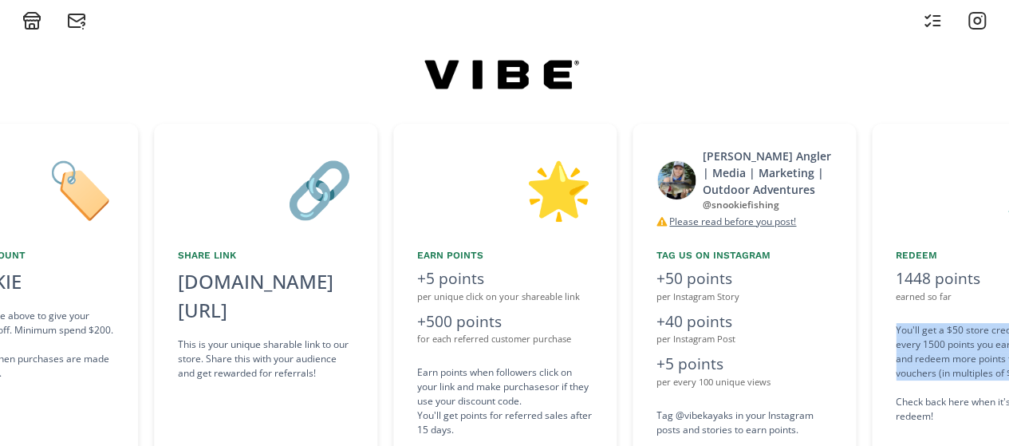
scroll to position [0, 0]
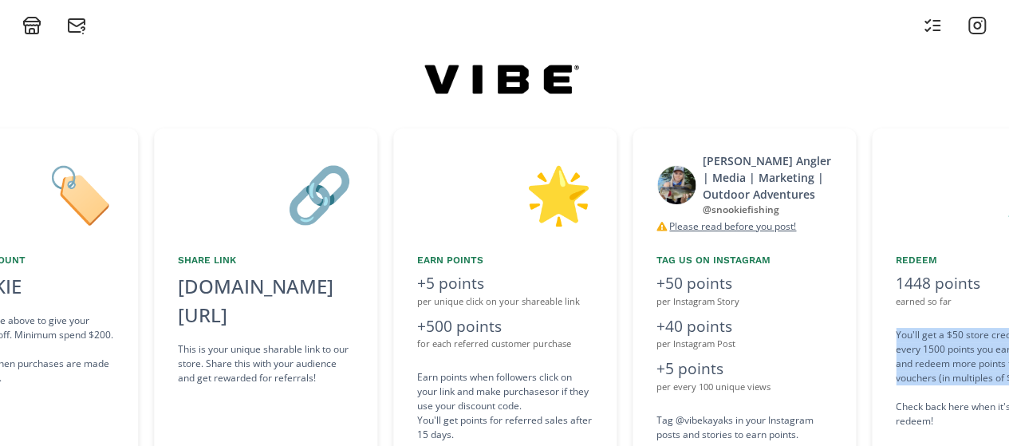
click at [975, 30] on icon at bounding box center [976, 25] width 19 height 19
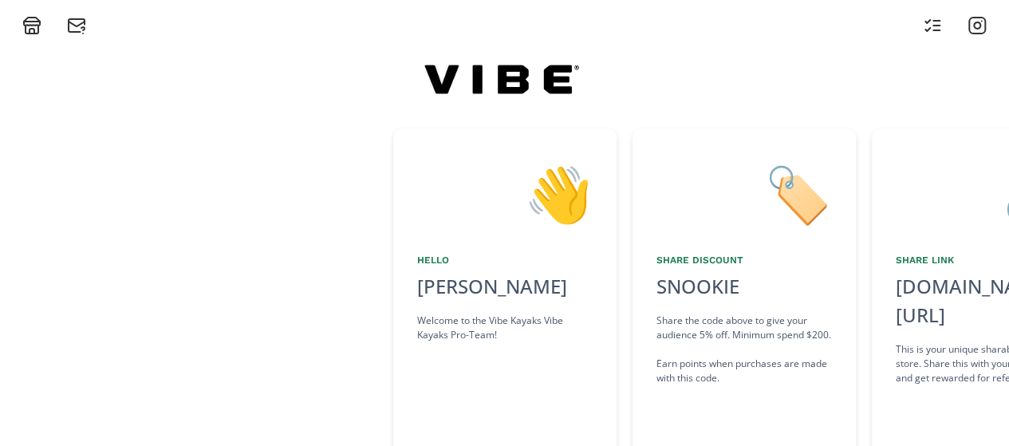
click at [78, 25] on icon at bounding box center [77, 24] width 16 height 5
click at [36, 26] on icon at bounding box center [32, 24] width 16 height 4
click at [928, 28] on icon at bounding box center [927, 29] width 5 height 3
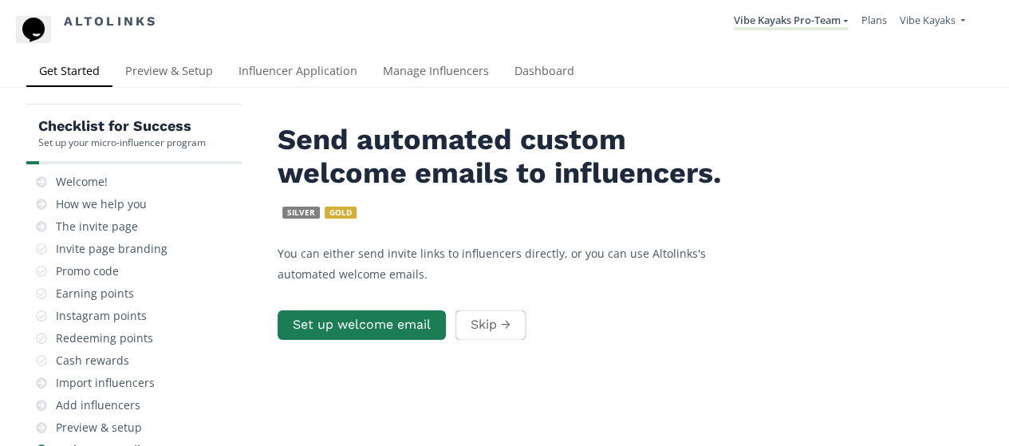
click at [454, 76] on link "Manage Influencers" at bounding box center [436, 73] width 132 height 32
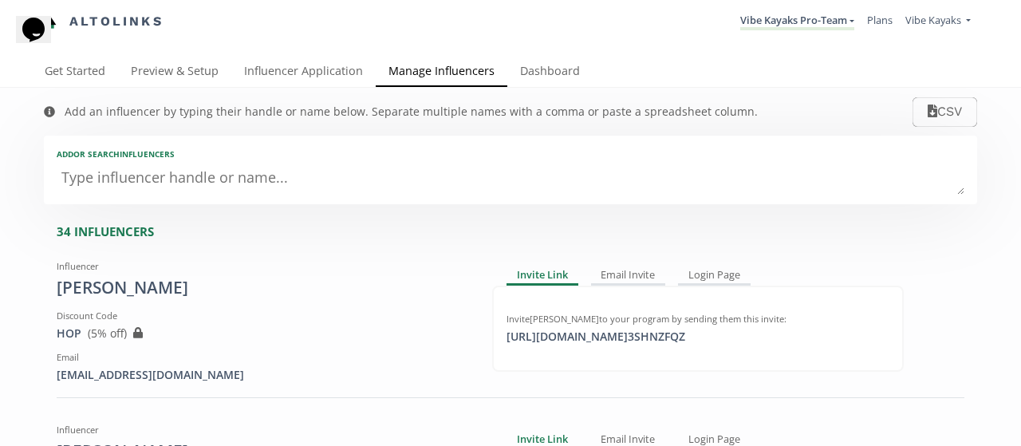
click at [407, 186] on textarea at bounding box center [510, 179] width 907 height 32
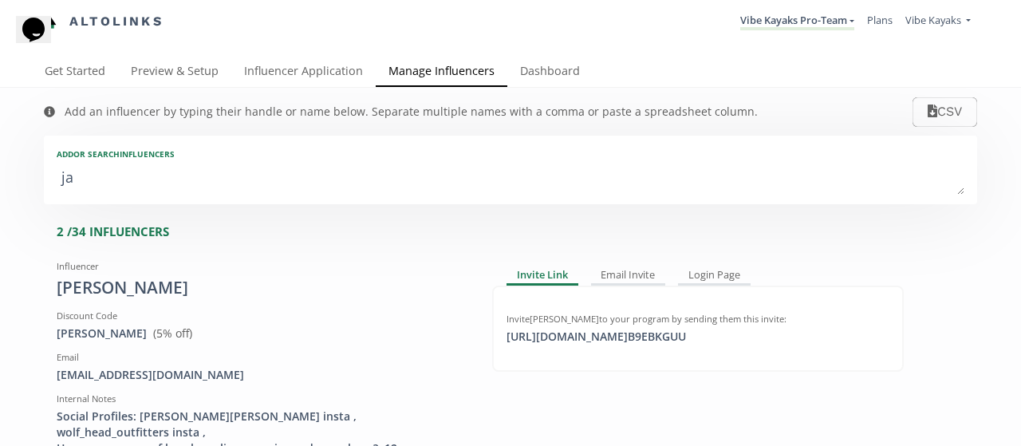
type textarea "jac"
type input "jac"
type input "JAC"
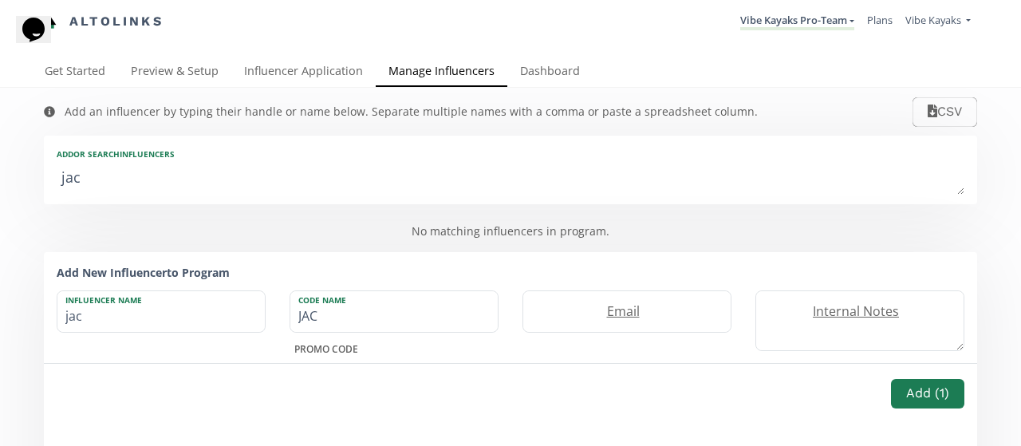
type textarea "jaco"
type input "jaco"
type input "JACO"
type textarea "jacob"
type input "jacob"
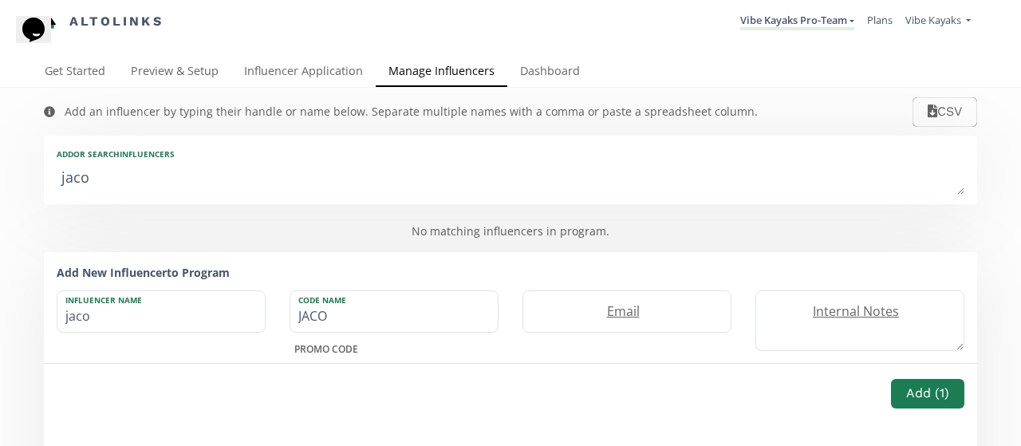
type input "JACOB"
type textarea "jaco"
type input "jaco"
type input "JACO"
type textarea "j"
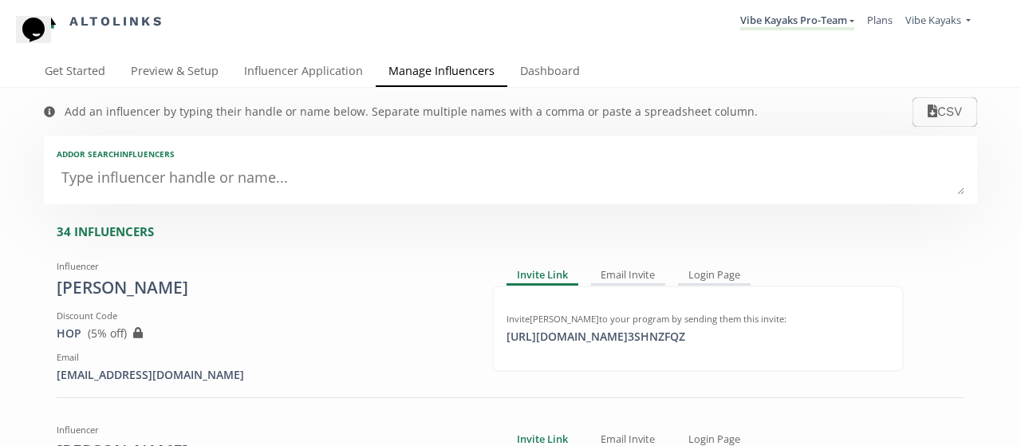
click at [193, 73] on link "Preview & Setup" at bounding box center [174, 73] width 113 height 32
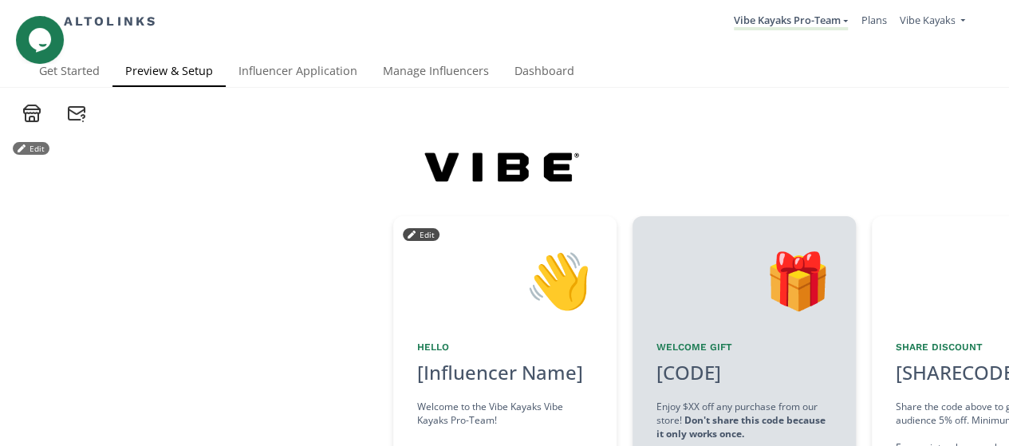
click at [493, 280] on div "👋" at bounding box center [504, 280] width 175 height 81
click at [80, 76] on link "Get Started" at bounding box center [69, 73] width 86 height 32
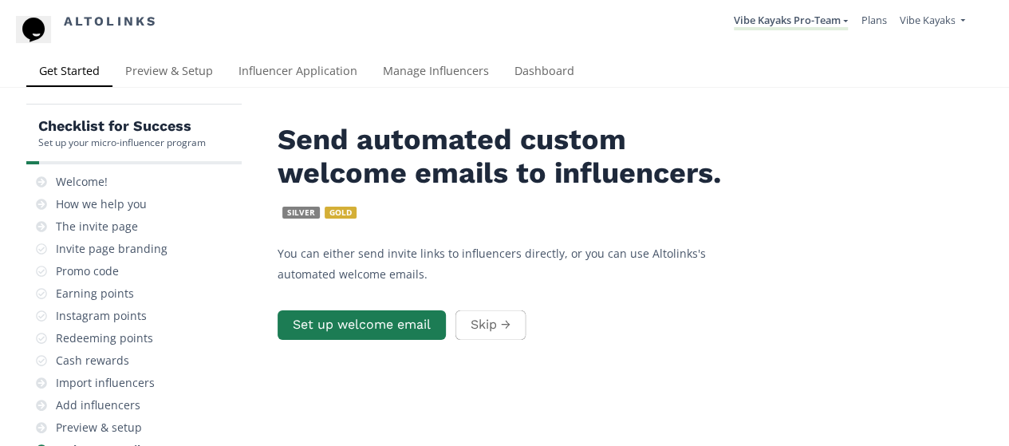
click at [284, 69] on link "Influencer Application" at bounding box center [298, 73] width 144 height 32
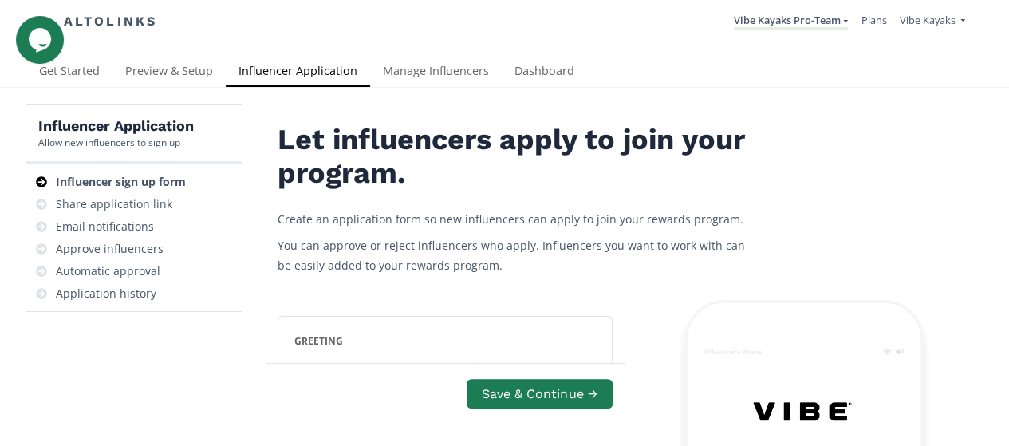
click at [470, 73] on link "Manage Influencers" at bounding box center [436, 73] width 132 height 32
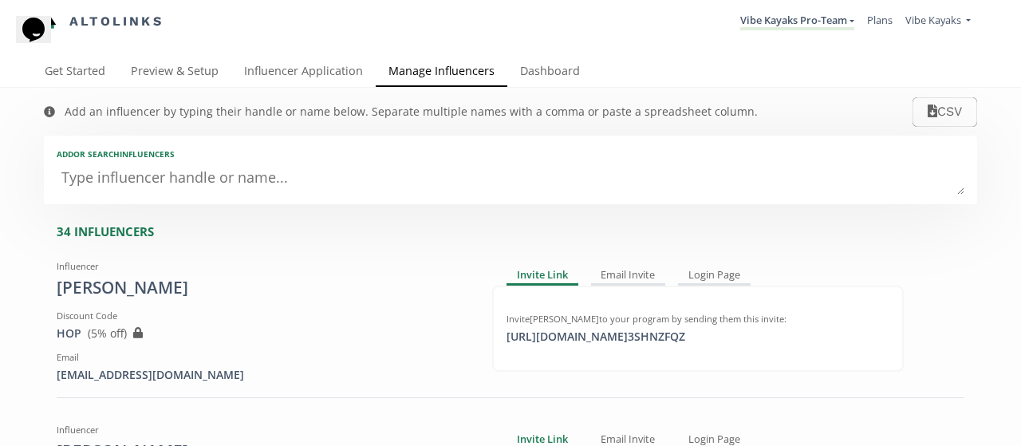
click at [97, 153] on div "Add or search INFLUENCERS" at bounding box center [510, 153] width 907 height 11
click at [190, 130] on div "Add an influencer by typing their handle or name below. Separate multiple names…" at bounding box center [401, 112] width 746 height 48
click at [254, 111] on div "Add an influencer by typing their handle or name below. Separate multiple names…" at bounding box center [411, 112] width 693 height 16
click at [241, 173] on textarea at bounding box center [510, 179] width 907 height 32
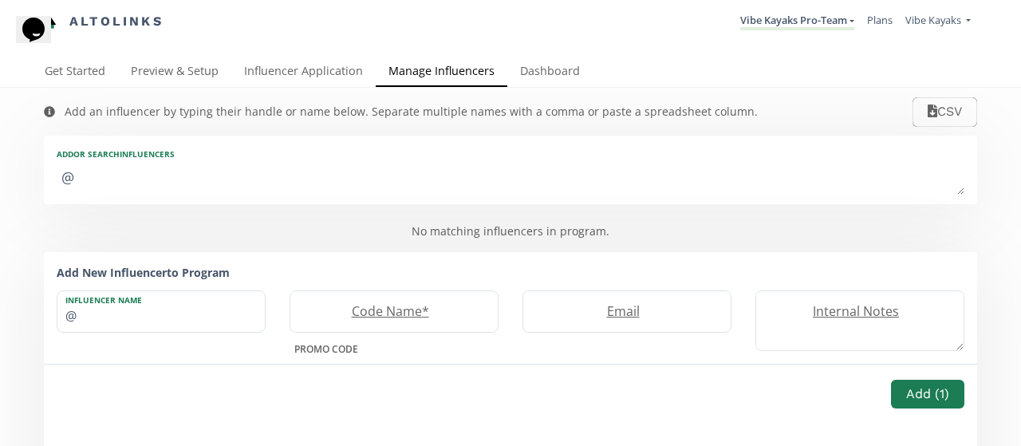
type textarea "@j"
type input "@j"
type input "J"
type textarea "@j_"
type input "@j_"
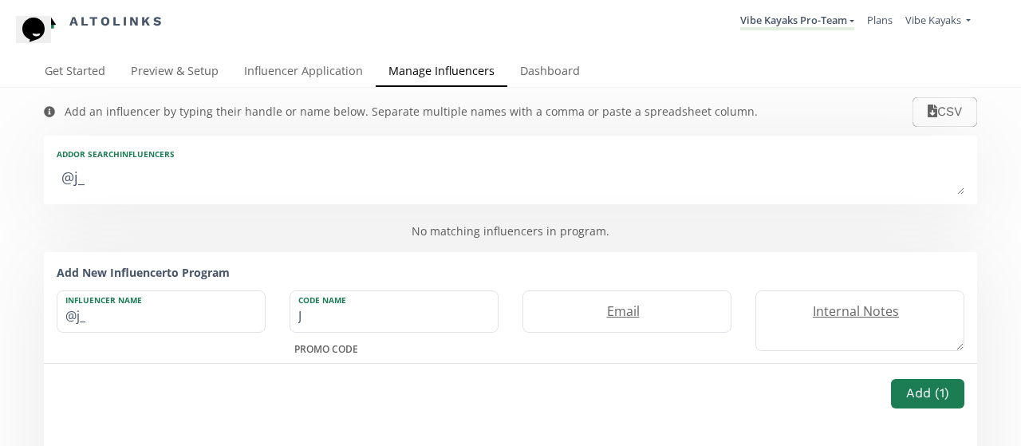
type textarea "@j_s"
type input "@j_s"
type input "JS"
type textarea "@j_st"
type input "@j_st"
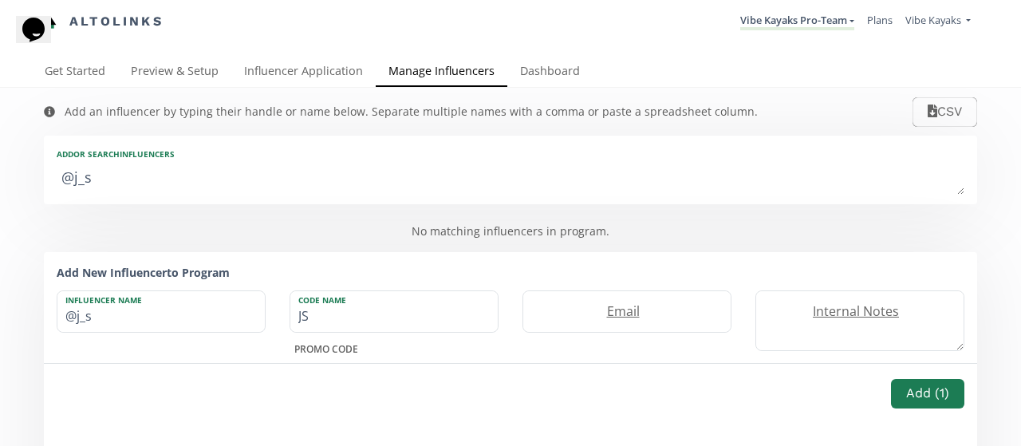
type input "JST"
type textarea "@j_ste"
type input "@j_ste"
type input "JSTE"
type textarea "@j_step"
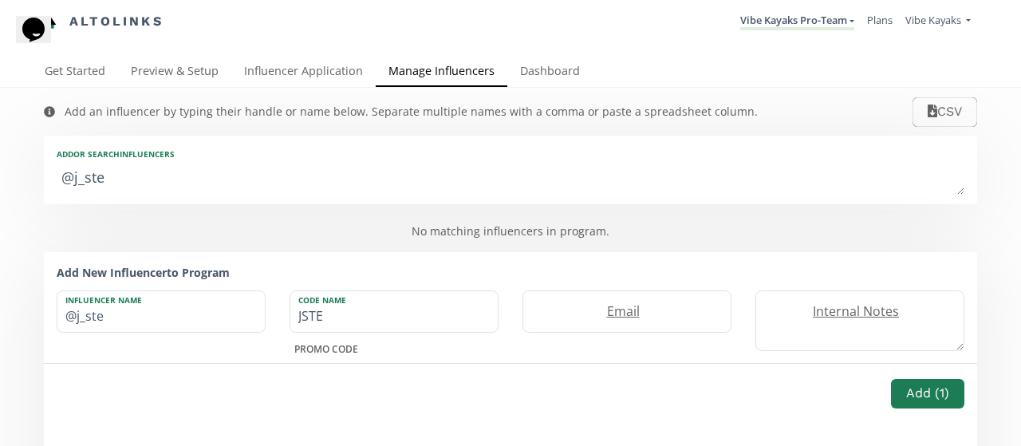
type input "@j_step"
type input "JSTEP"
type textarea "@j_steph"
type input "@j_steph"
type input "JSTEPH"
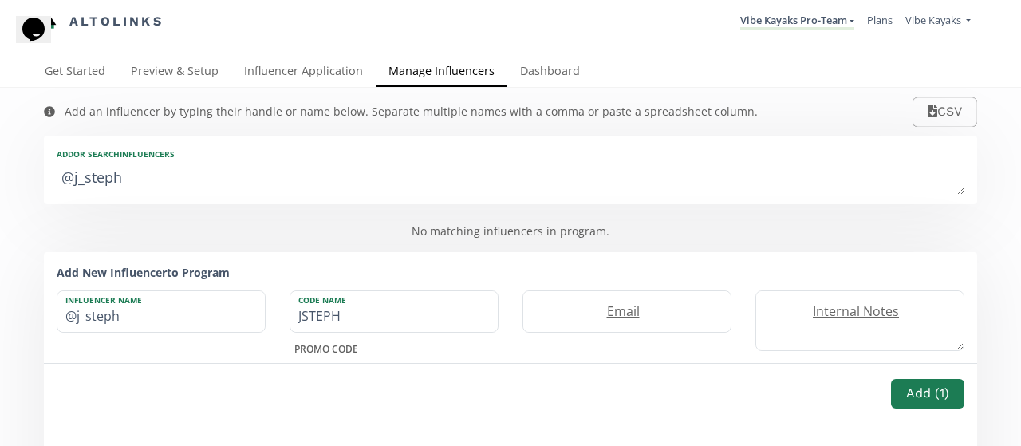
type textarea "@j_stephe"
type input "@j_stephe"
type input "JSTEPHE"
type textarea "@j_stephen"
type input "@j_stephen"
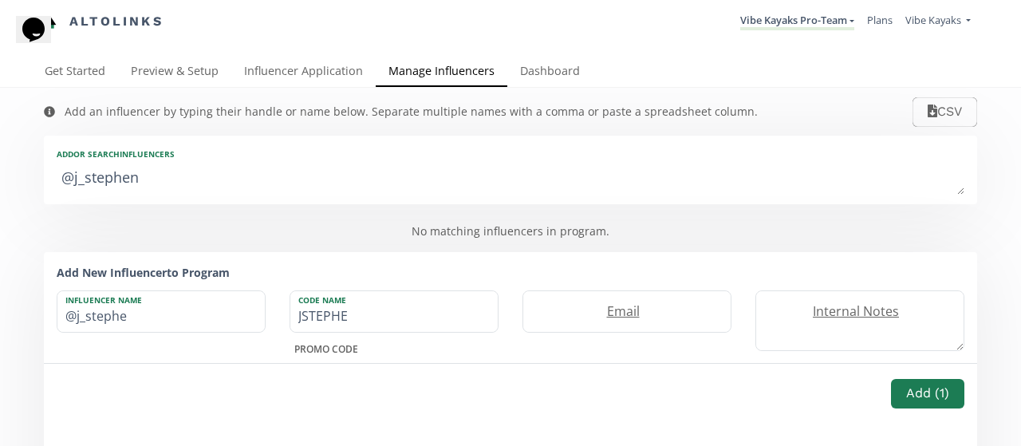
type input "JSTEPHEN"
type textarea "@j_stephens"
type input "@j_stephens"
type input "JSTEPHENS"
type textarea "@j_stephens_"
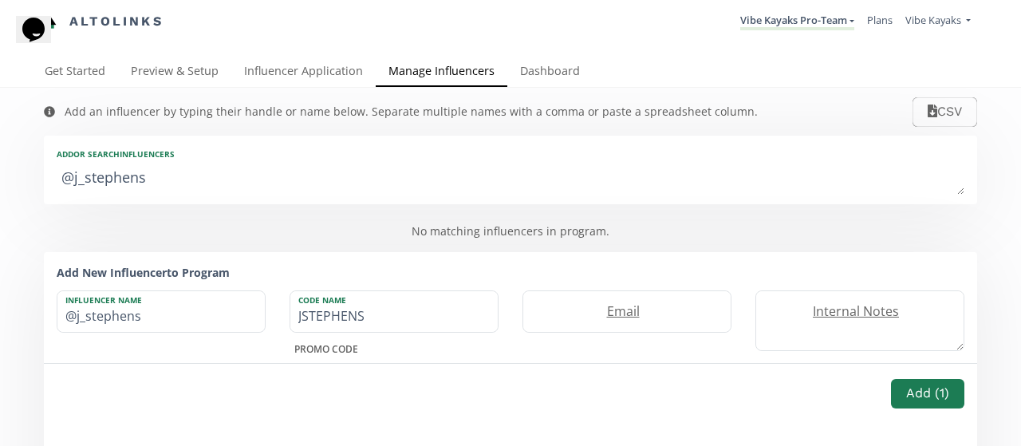
type input "@j_stephens_"
type textarea "@j_stephens_f"
type input "@j_stephens_f"
type input "JSTEPHENSF"
type textarea "@j_stephens_fi"
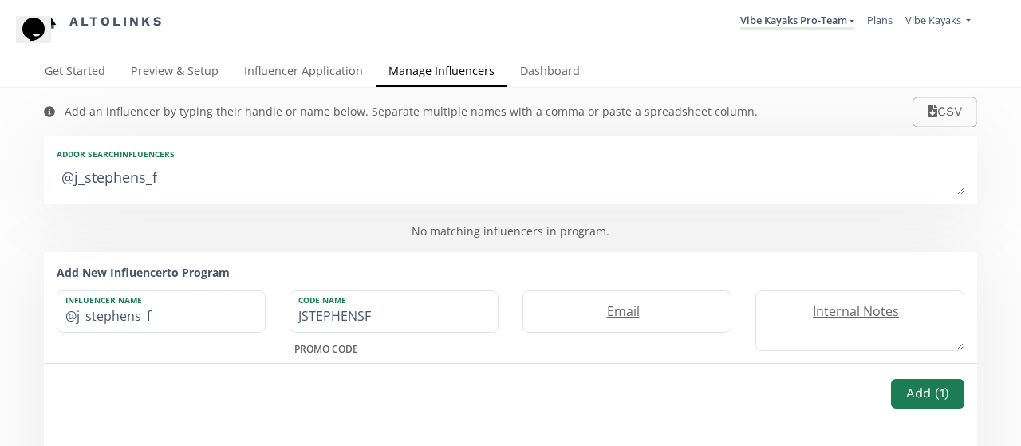
type input "@j_stephens_fi"
type input "JSTEPHENSFI"
type textarea "@j_stephens_fis"
type input "@j_stephens_fis"
type input "JSTEPHENSFIS"
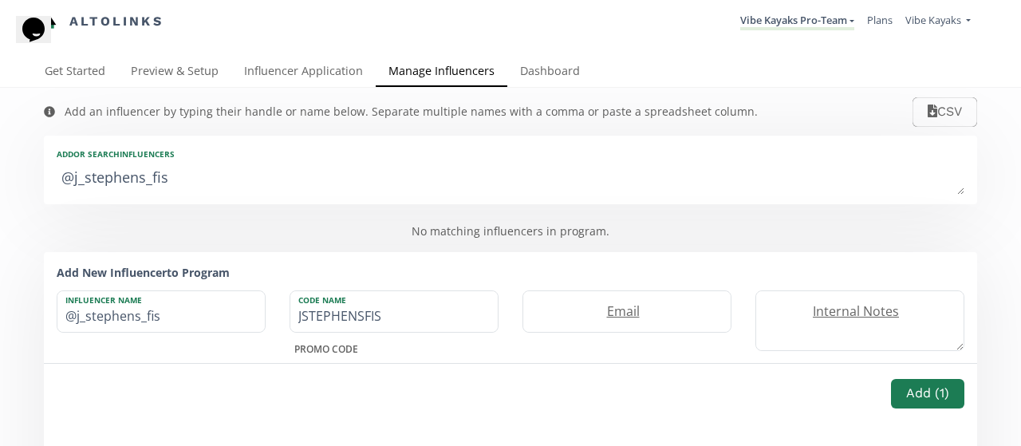
type textarea "@j_stephens_fish"
type input "@j_stephens_fish"
type input "JSTEPHENSFISH"
type textarea "@j_stephens_fishi"
type input "@j_stephens_fishi"
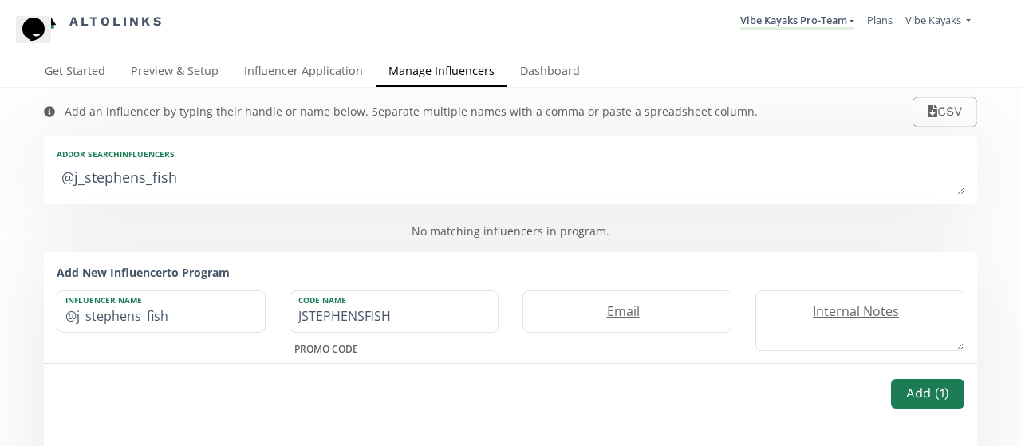
type input "JSTEPHENSFISHI"
type textarea "@j_stephens_fishin"
type input "@j_stephens_fishin"
type input "JSTEPHENSFISHIN"
type textarea "@j_stephens_fishing"
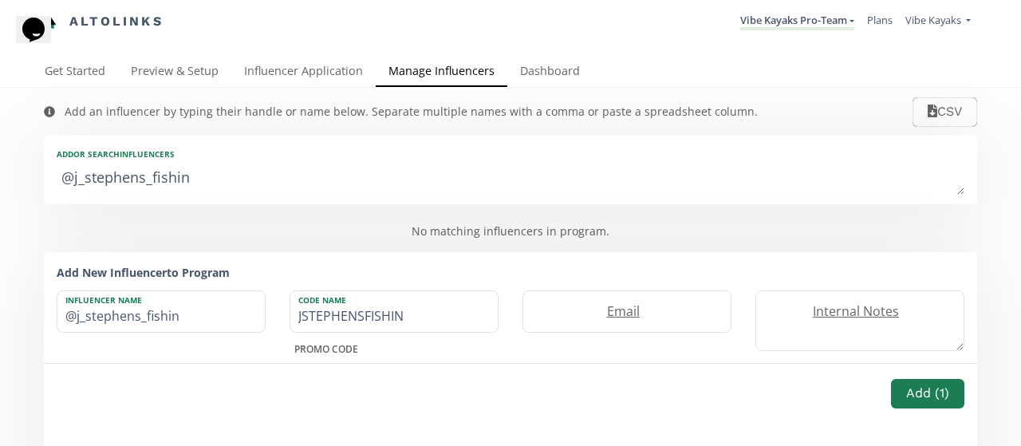
type input "@j_stephens_fishing"
type input "JSTEPHENSFISHING"
type textarea "@j_stephens_fishing"
click at [584, 312] on label "Email" at bounding box center [618, 311] width 191 height 18
type input "jcstephens83@yahoo.com"
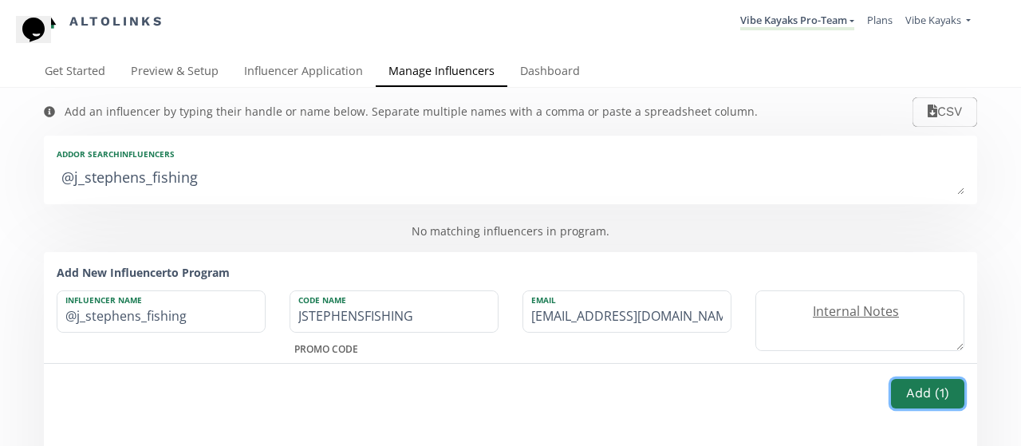
click at [898, 392] on button "Add ( 1 )" at bounding box center [927, 394] width 73 height 30
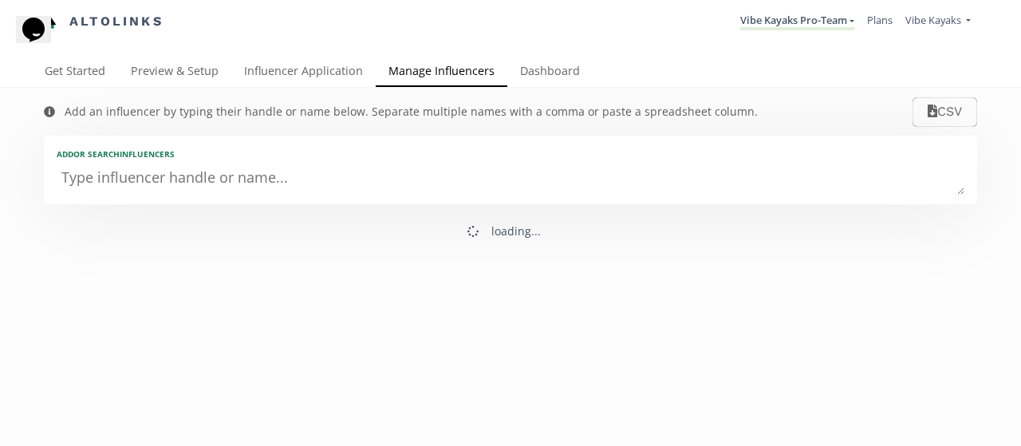
click at [729, 176] on textarea at bounding box center [510, 179] width 907 height 32
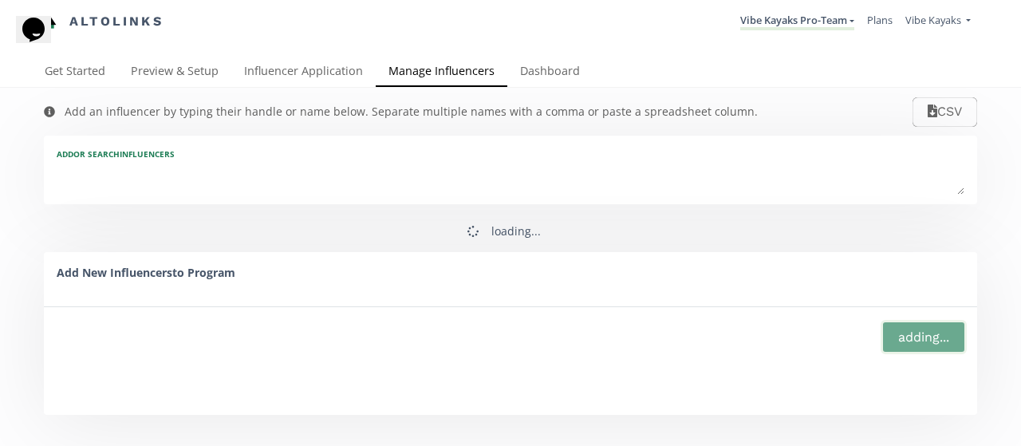
click at [546, 75] on link "Dashboard" at bounding box center [549, 73] width 85 height 32
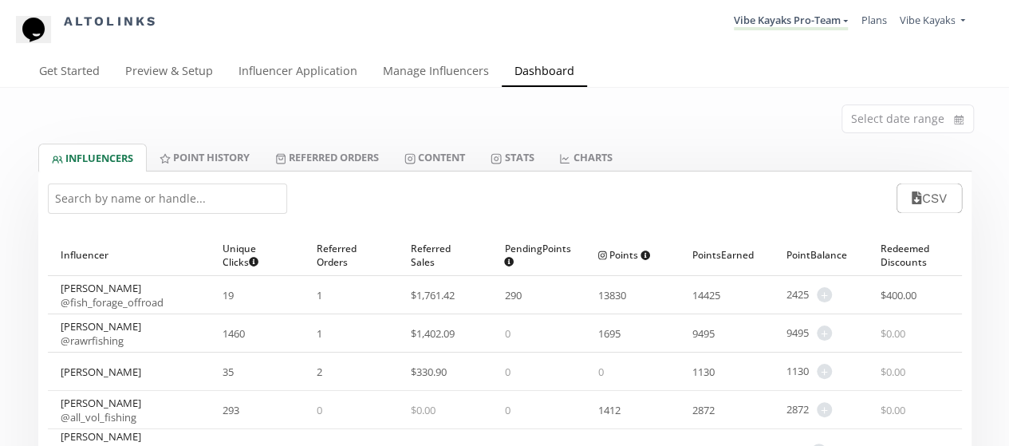
click at [335, 73] on link "Influencer Application" at bounding box center [298, 73] width 144 height 32
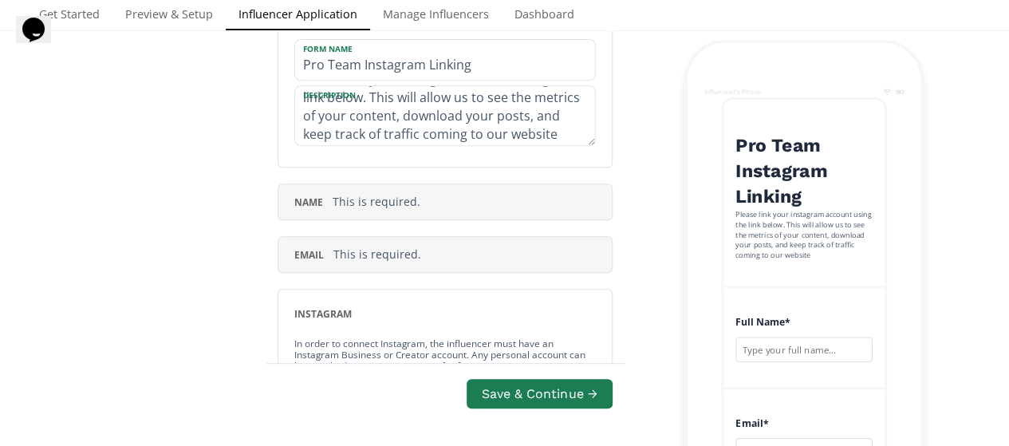
scroll to position [54, 0]
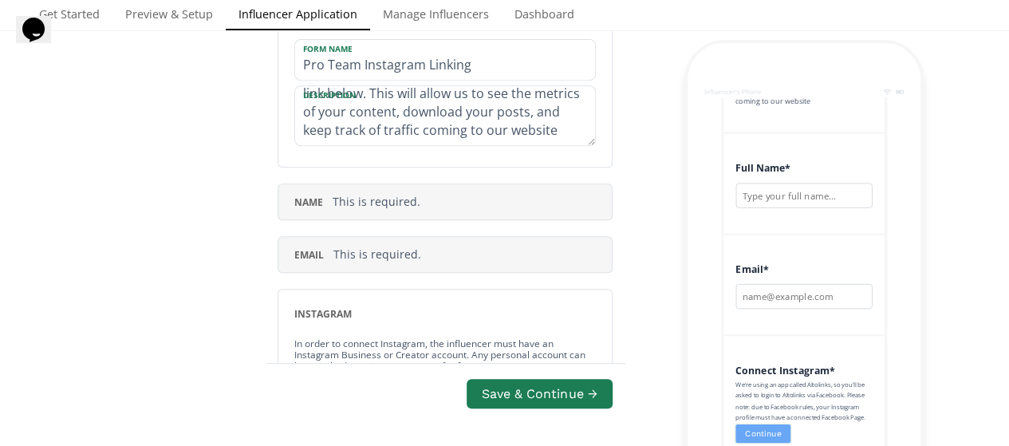
click at [461, 204] on div "name This is required." at bounding box center [444, 202] width 301 height 16
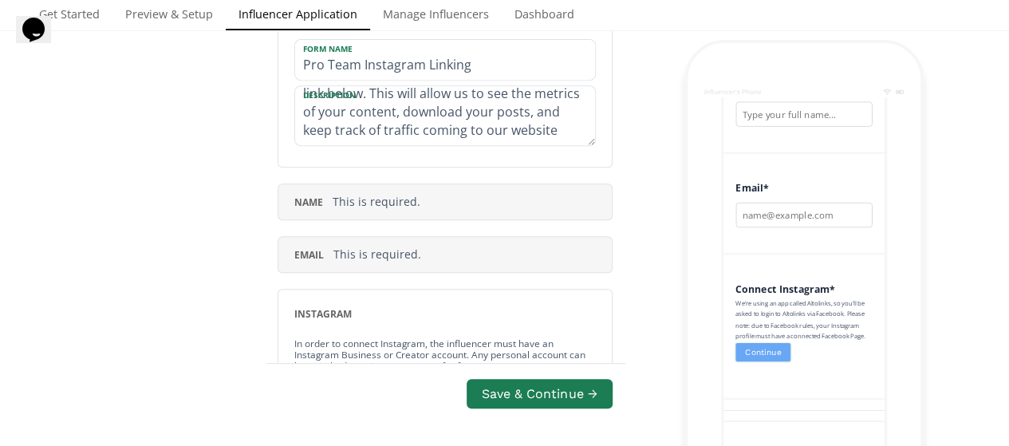
click at [603, 334] on div "instagram In order to connect Instagram, the influencer must have an Instagram …" at bounding box center [444, 373] width 335 height 169
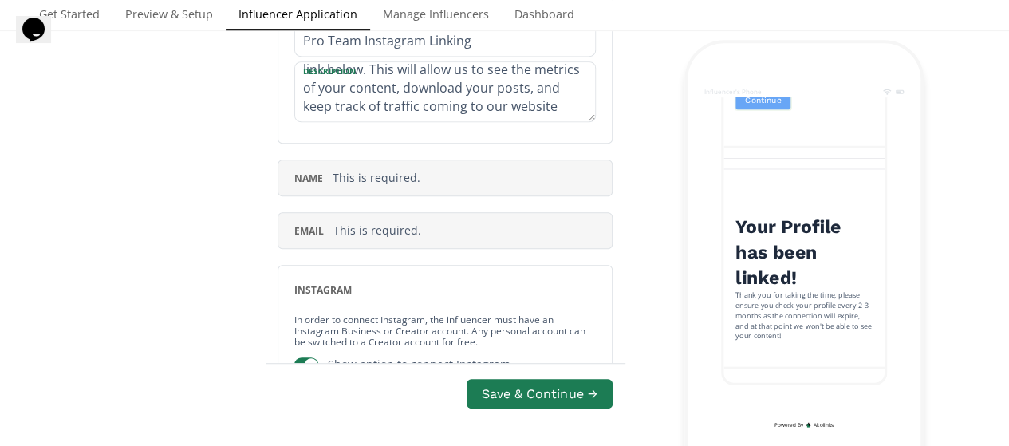
scroll to position [0, 0]
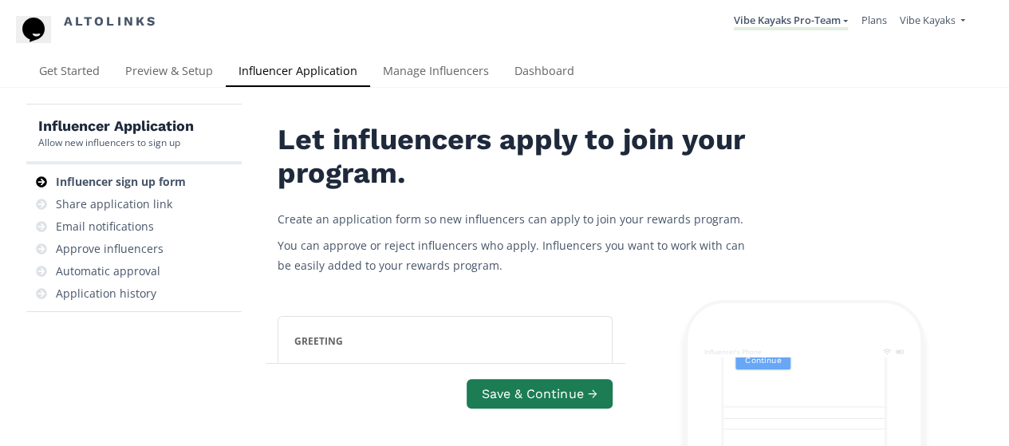
click at [147, 207] on div "Share application link" at bounding box center [114, 204] width 116 height 16
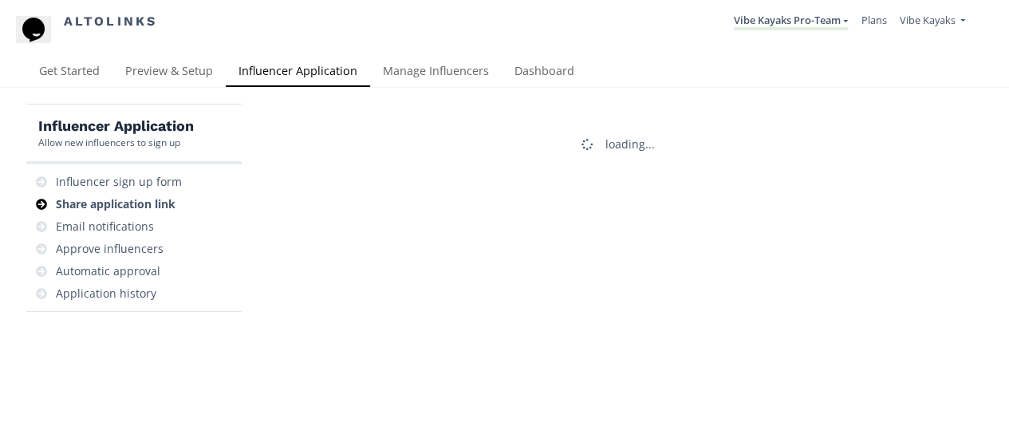
scroll to position [63, 0]
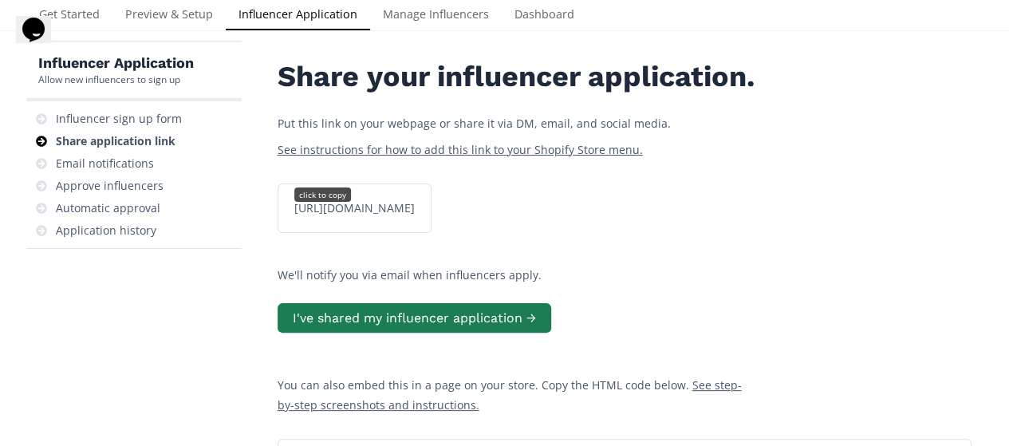
click at [325, 202] on div "click to copy" at bounding box center [322, 194] width 57 height 14
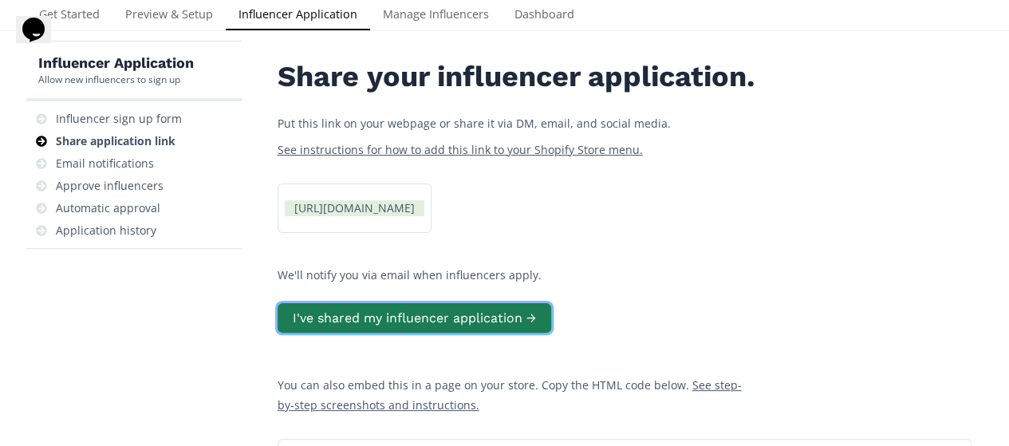
click at [395, 333] on button "I've shared my influencer application →" at bounding box center [414, 318] width 274 height 30
